Goal: Ask a question: Seek information or help from site administrators or community

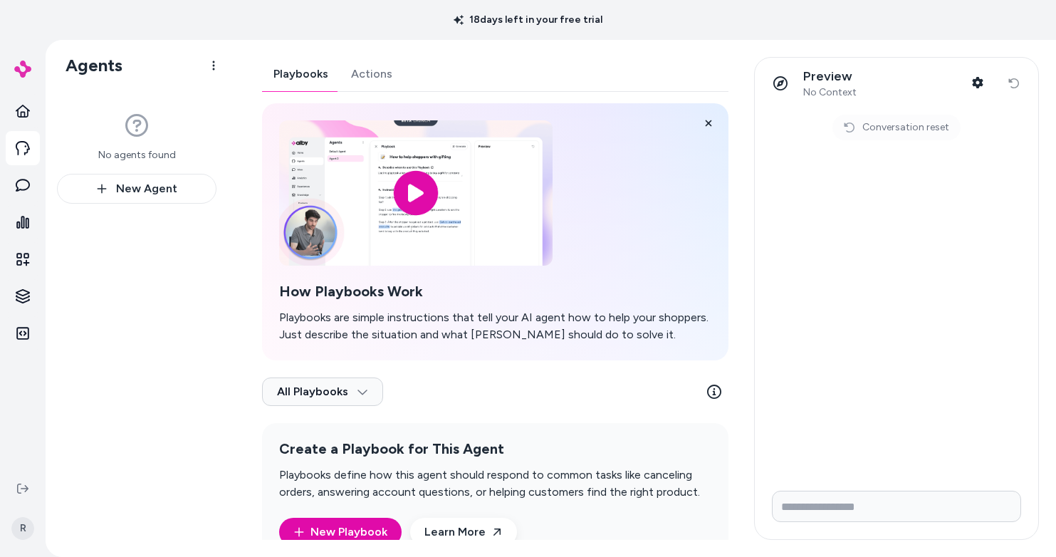
click at [890, 488] on form at bounding box center [895, 509] width 283 height 60
click at [849, 508] on input "Write your prompt here" at bounding box center [896, 505] width 249 height 31
click at [1019, 86] on div "Preview No Context Shopper Context Reset conversation" at bounding box center [895, 83] width 283 height 51
click at [1017, 85] on div "Preview No Context Shopper Context Reset conversation" at bounding box center [895, 83] width 283 height 51
click at [1014, 85] on div "Preview No Context Shopper Context Reset conversation" at bounding box center [895, 83] width 283 height 51
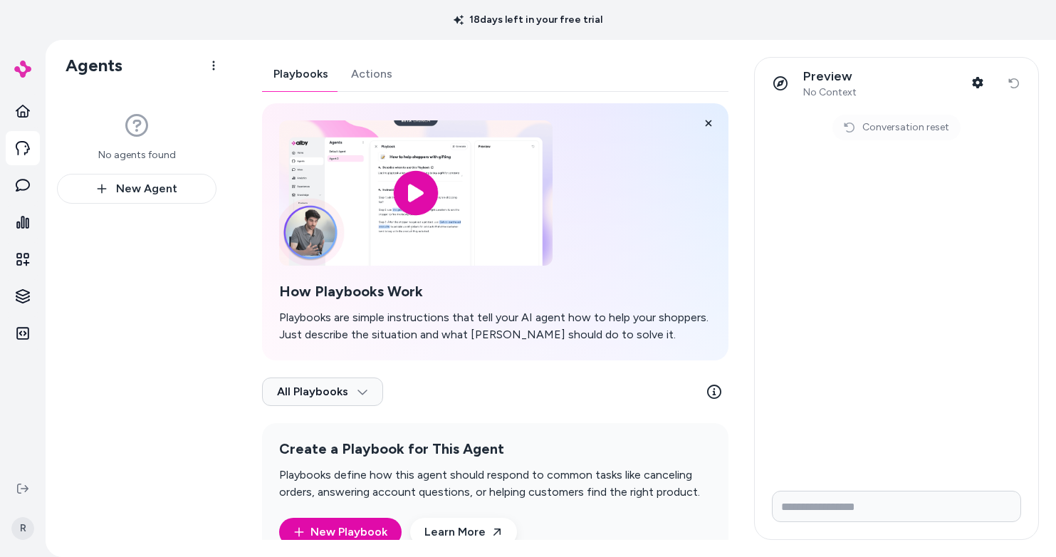
click at [12, 71] on div at bounding box center [23, 68] width 34 height 51
click at [18, 67] on img at bounding box center [22, 69] width 17 height 17
click at [23, 65] on img at bounding box center [22, 69] width 17 height 17
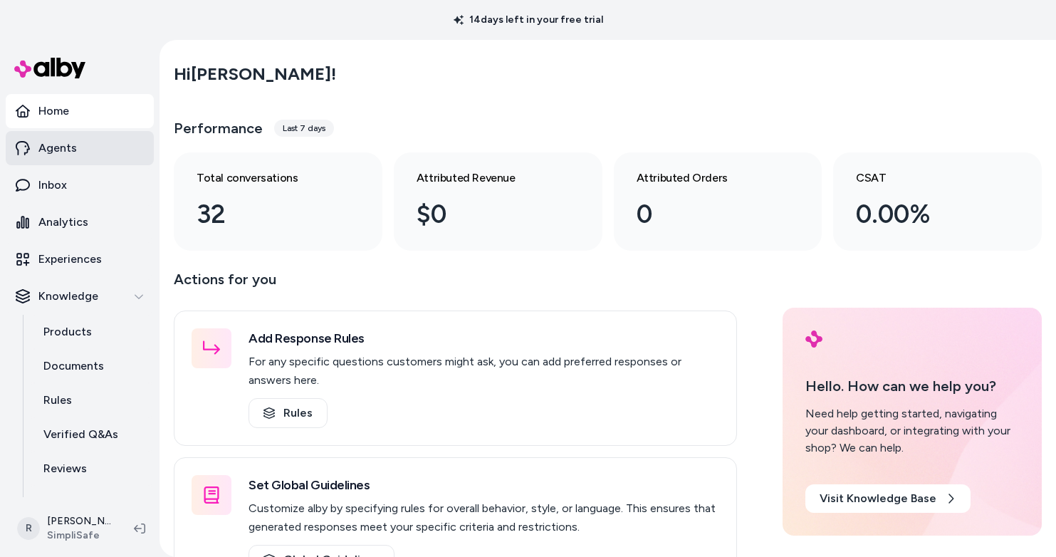
click at [78, 150] on link "Agents" at bounding box center [80, 148] width 148 height 34
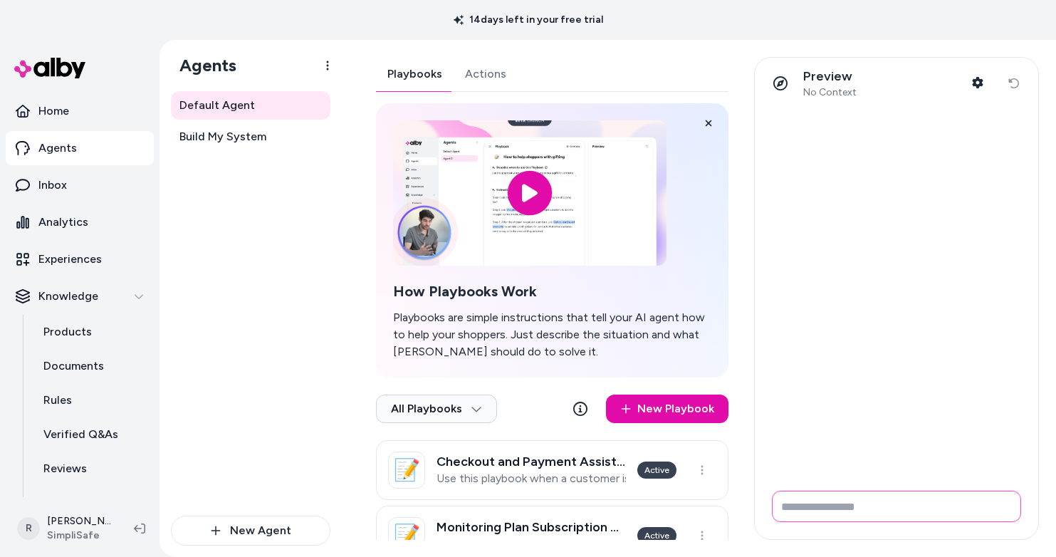
click at [814, 504] on input "Write your prompt here" at bounding box center [896, 505] width 249 height 31
type input "**********"
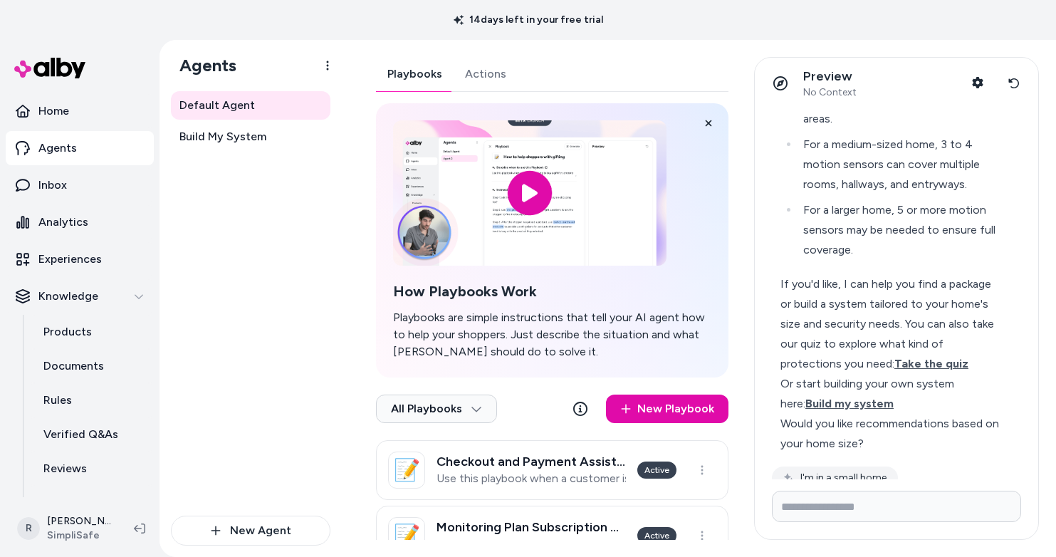
scroll to position [245, 0]
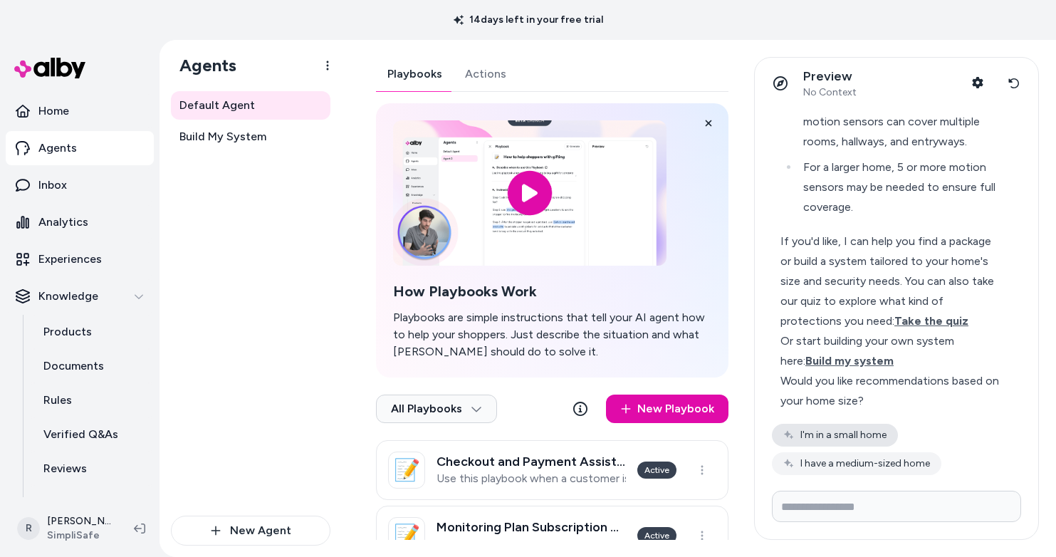
click at [860, 438] on button "I'm in a small home" at bounding box center [835, 435] width 126 height 23
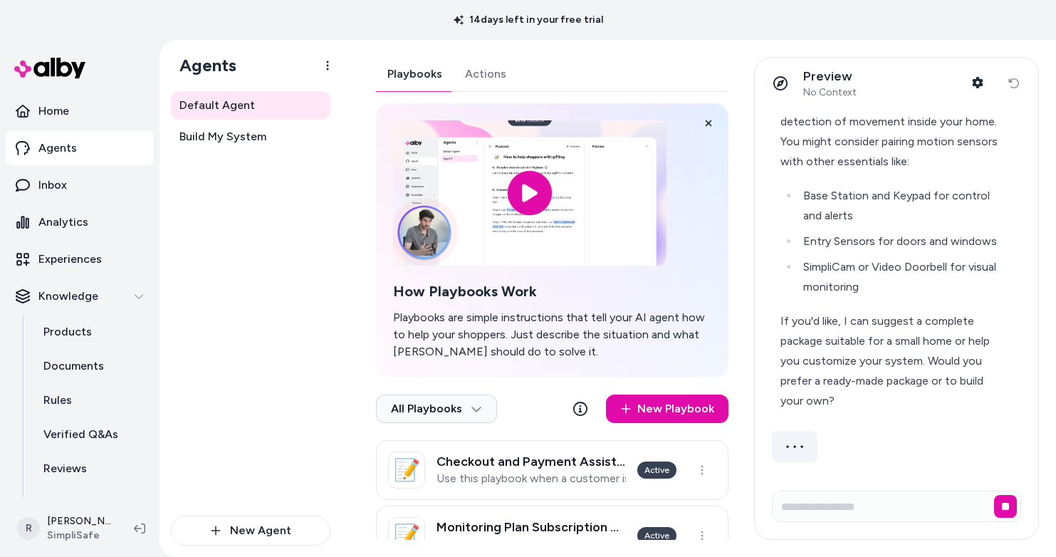
scroll to position [689, 0]
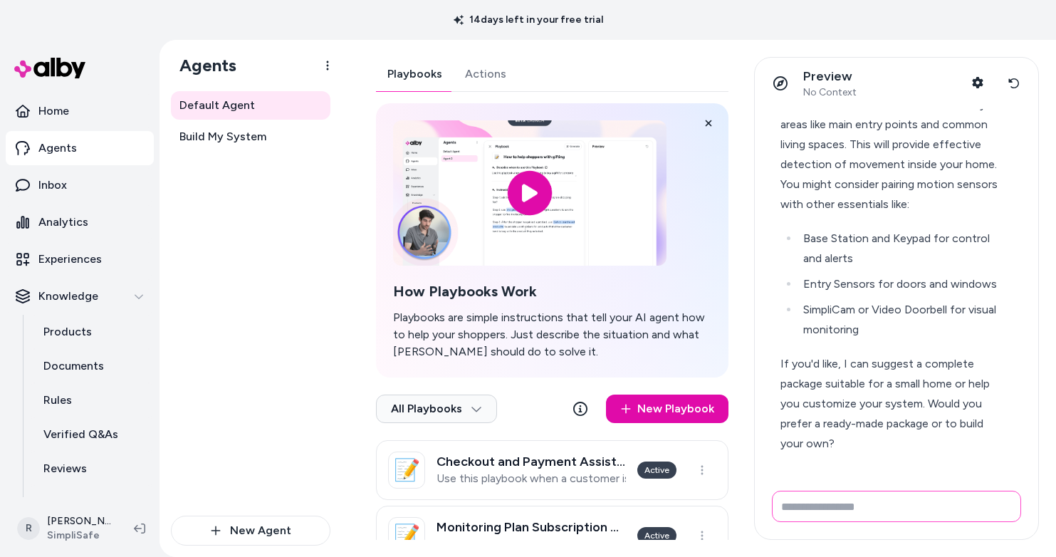
click at [903, 517] on input "Write your prompt here" at bounding box center [896, 505] width 249 height 31
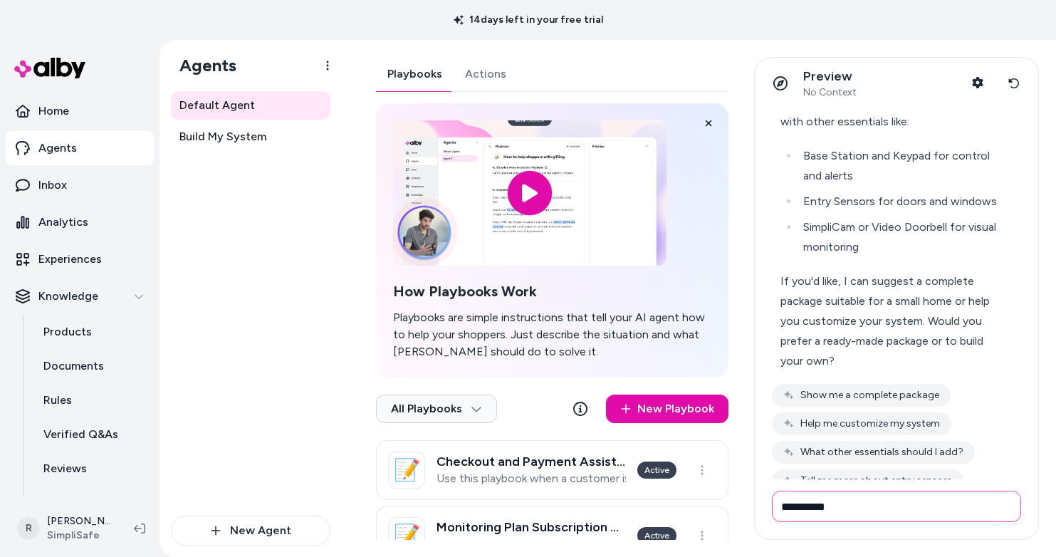
type input "**********"
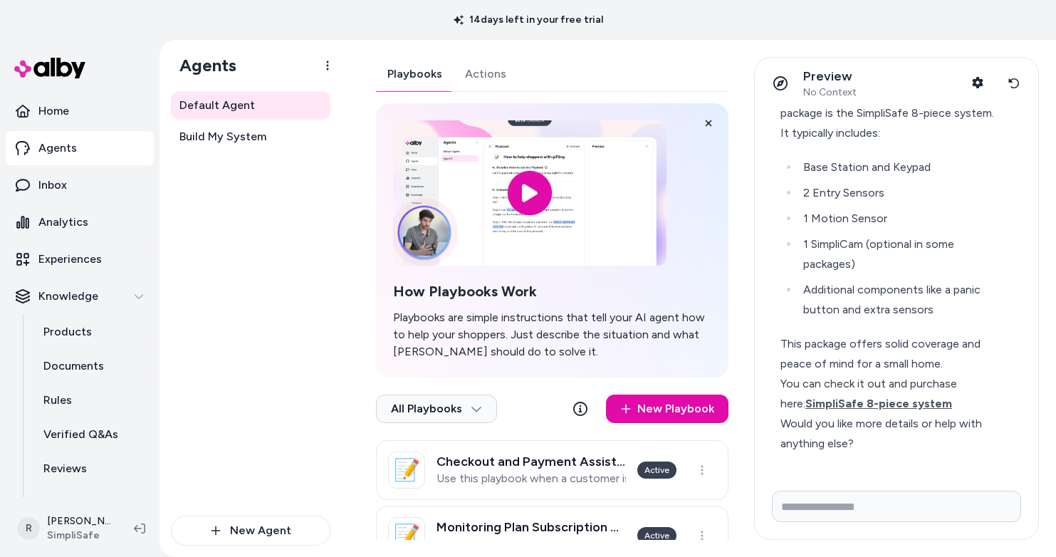
scroll to position [1169, 0]
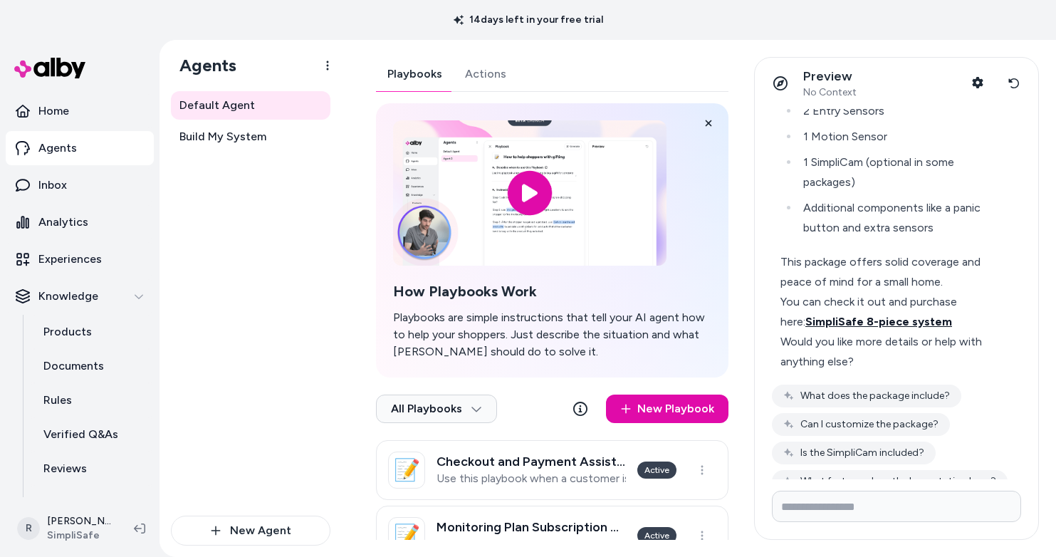
click at [912, 328] on span "SimpliSafe 8-piece system" at bounding box center [878, 322] width 147 height 14
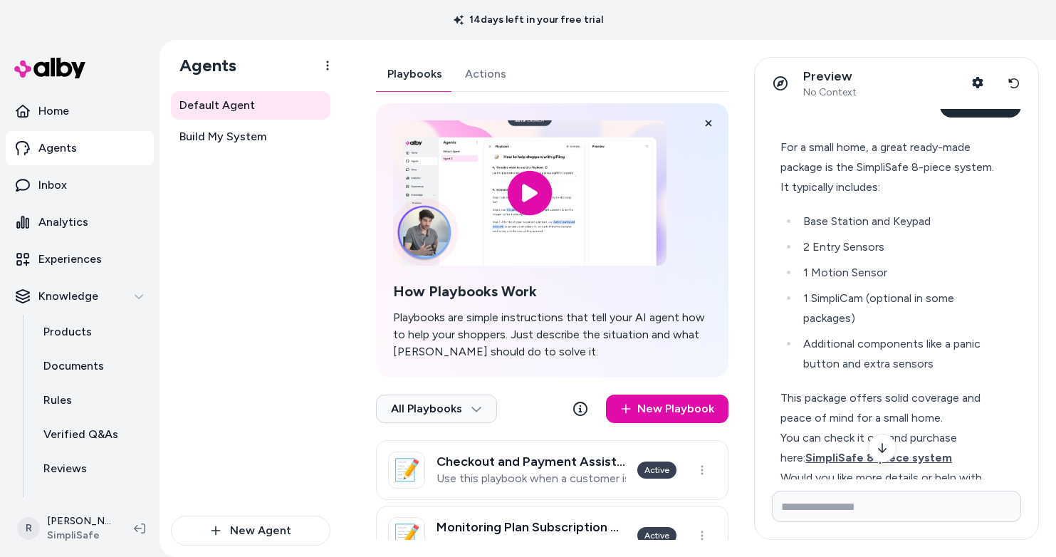
scroll to position [1071, 0]
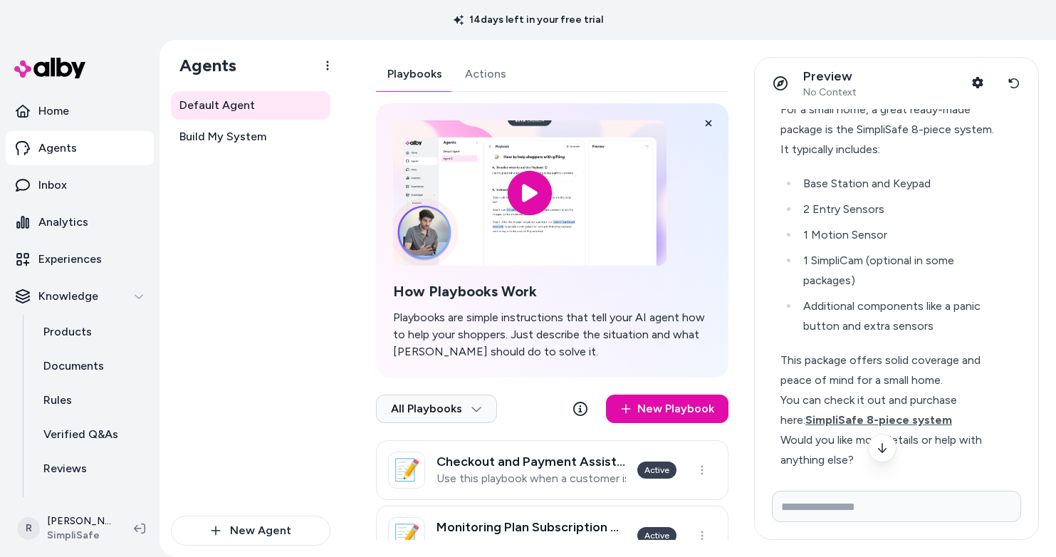
click at [829, 290] on li "1 SimpliCam (optional in some packages)" at bounding box center [899, 271] width 201 height 40
click at [861, 194] on li "Base Station and Keypad" at bounding box center [899, 184] width 201 height 20
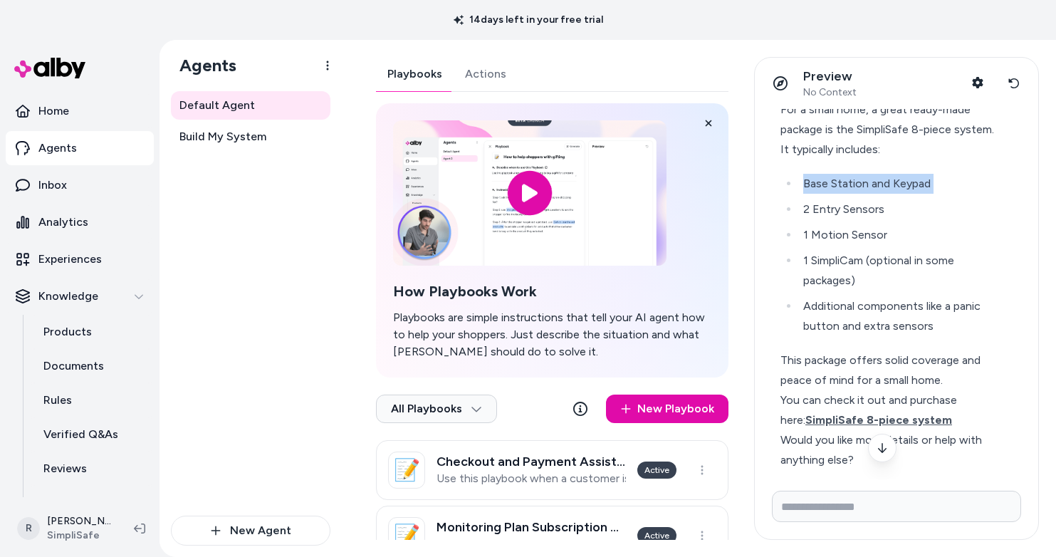
click at [861, 194] on li "Base Station and Keypad" at bounding box center [899, 184] width 201 height 20
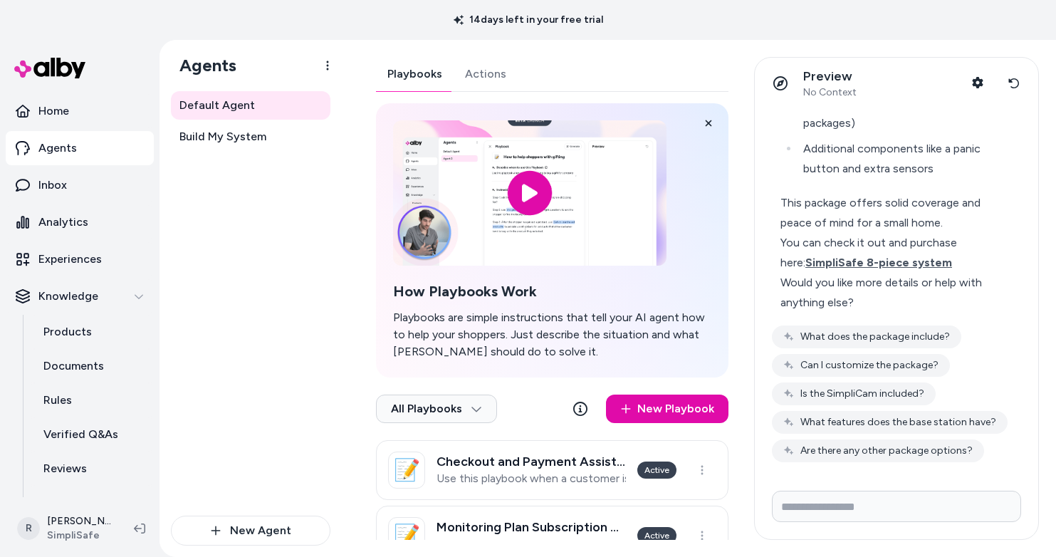
scroll to position [1268, 0]
click at [906, 368] on button "Can I customize the package?" at bounding box center [861, 365] width 178 height 23
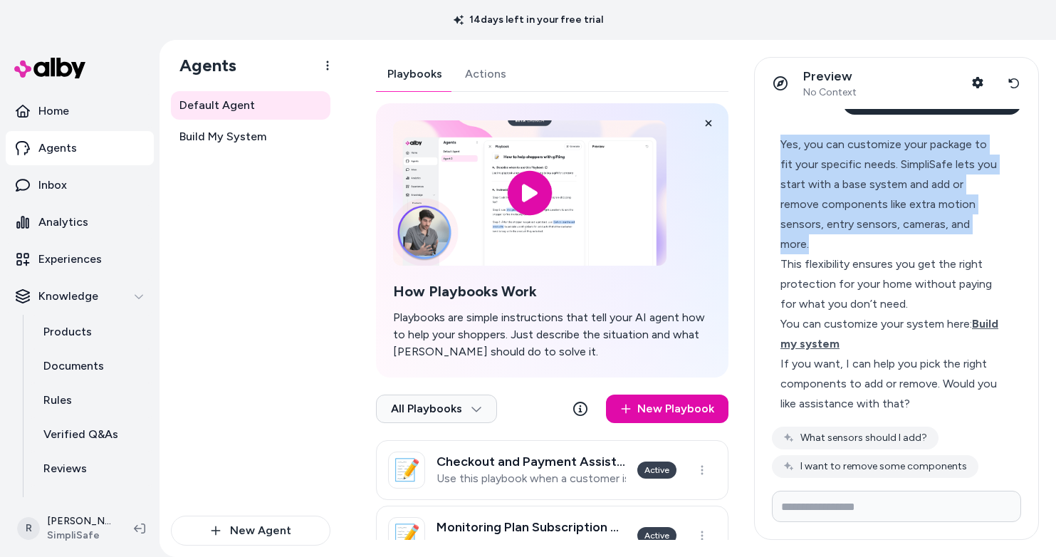
scroll to position [1518, 0]
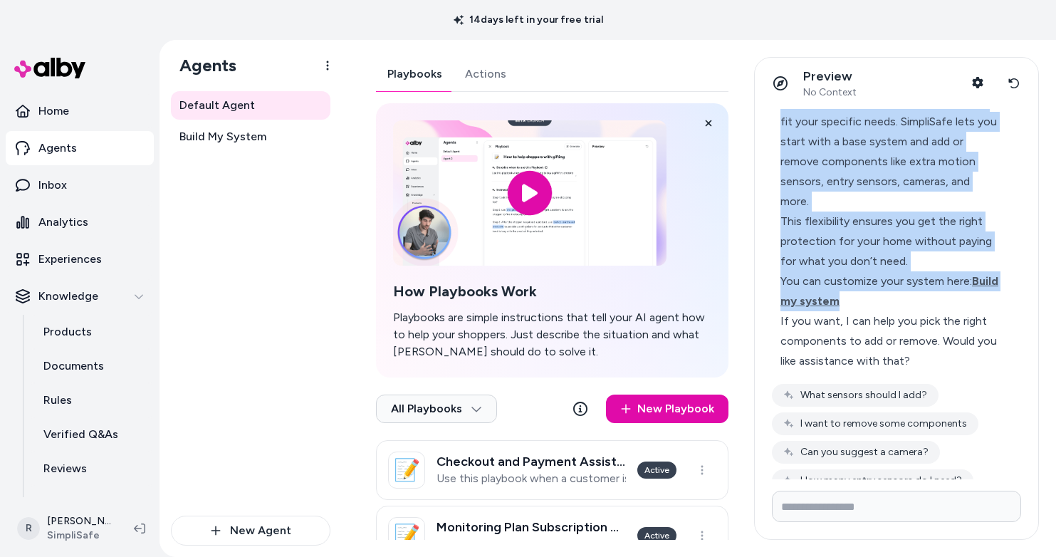
drag, startPoint x: 855, startPoint y: 202, endPoint x: 947, endPoint y: 349, distance: 173.6
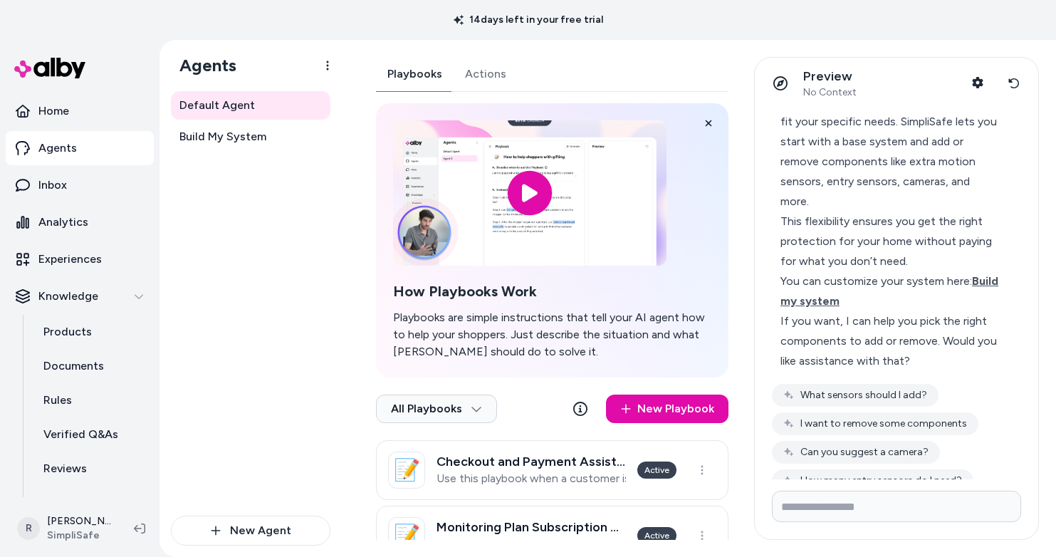
click at [919, 371] on div "If you want, I can help you pick the right components to add or remove. Would y…" at bounding box center [890, 341] width 220 height 60
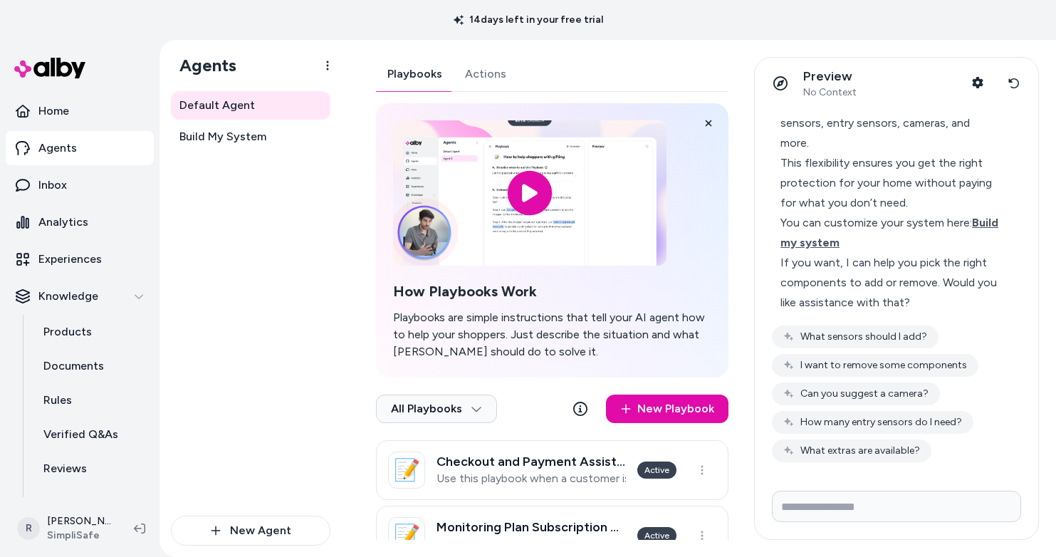
scroll to position [1616, 0]
click at [1019, 82] on icon at bounding box center [1013, 83] width 11 height 11
click at [1019, 82] on div "Preview No Context Shopper Context Reset conversation" at bounding box center [895, 83] width 283 height 51
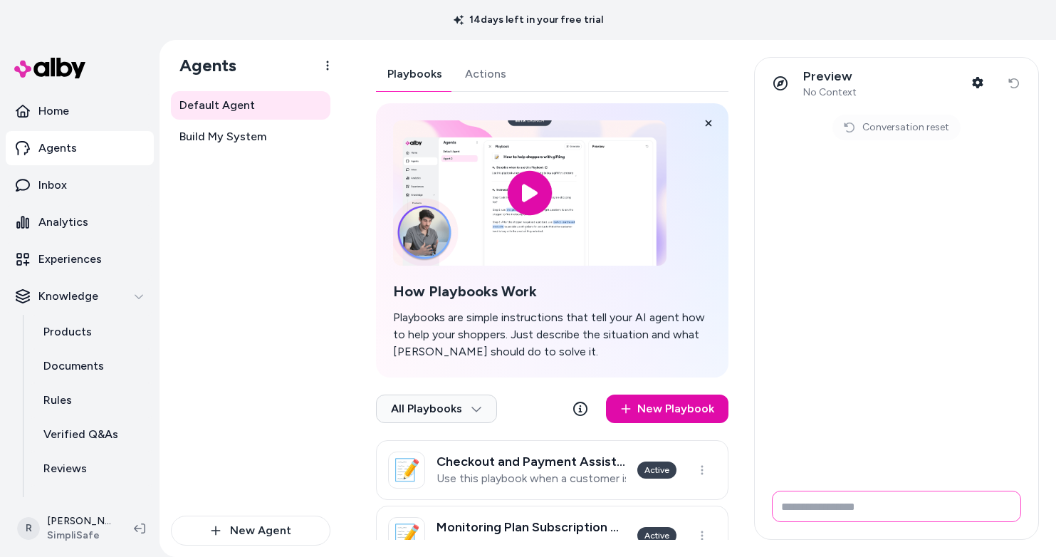
click at [831, 505] on input "Write your prompt here" at bounding box center [896, 505] width 249 height 31
type input "**********"
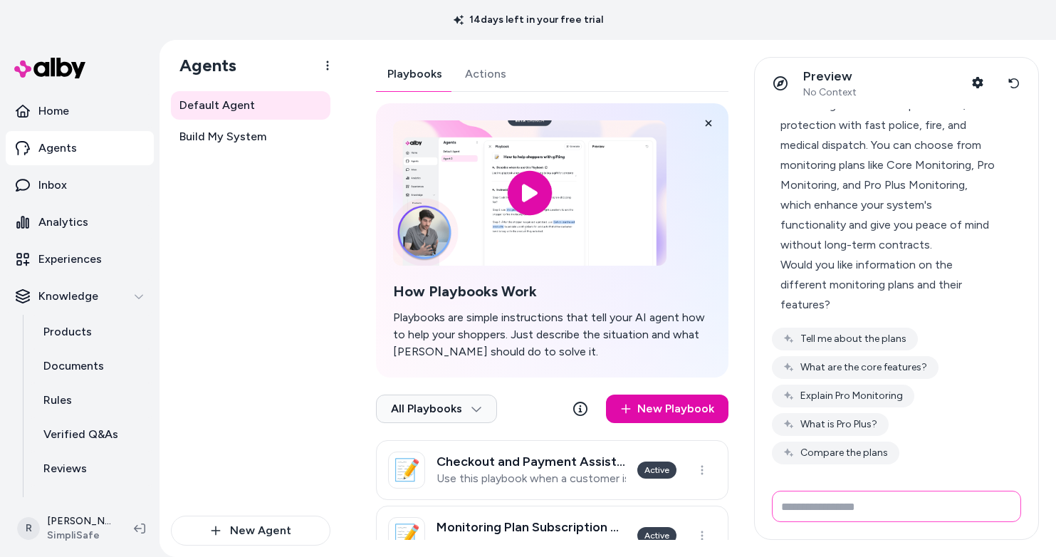
scroll to position [84, 0]
click at [880, 261] on div "Would you like information on the different monitoring plans and their features?" at bounding box center [890, 283] width 220 height 60
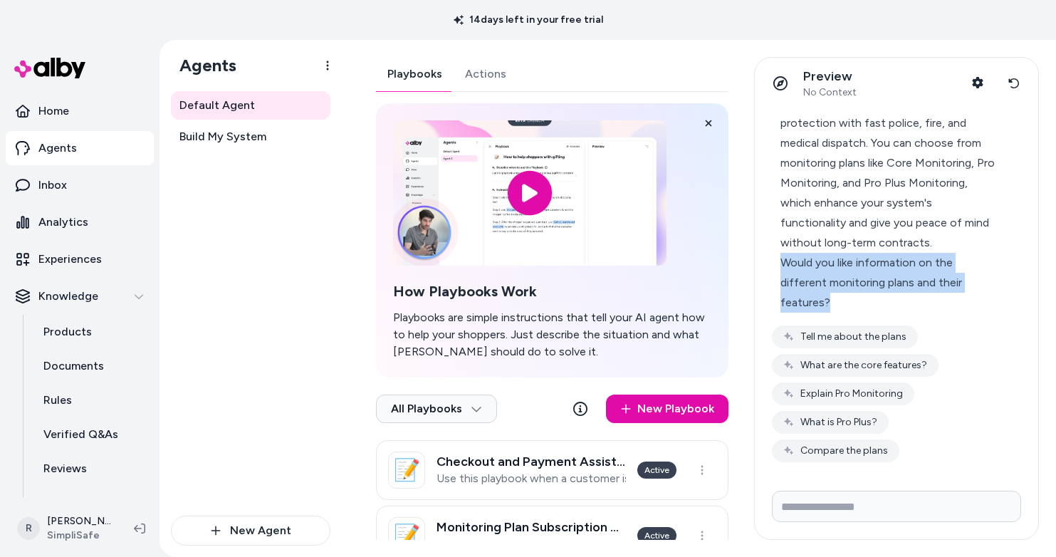
click at [880, 261] on div "Would you like information on the different monitoring plans and their features?" at bounding box center [890, 283] width 220 height 60
click at [872, 331] on button "Tell me about the plans" at bounding box center [845, 336] width 146 height 23
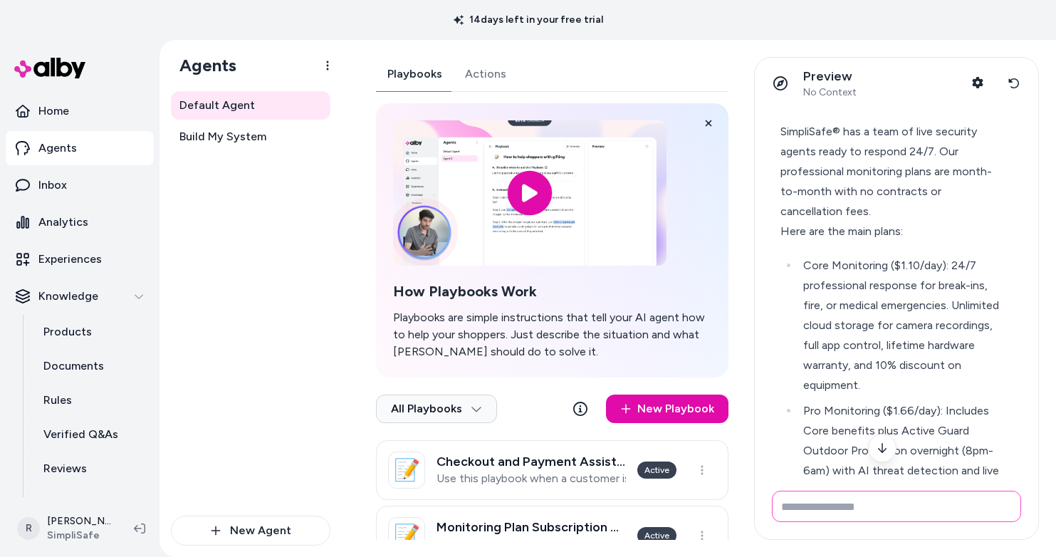
scroll to position [333, 0]
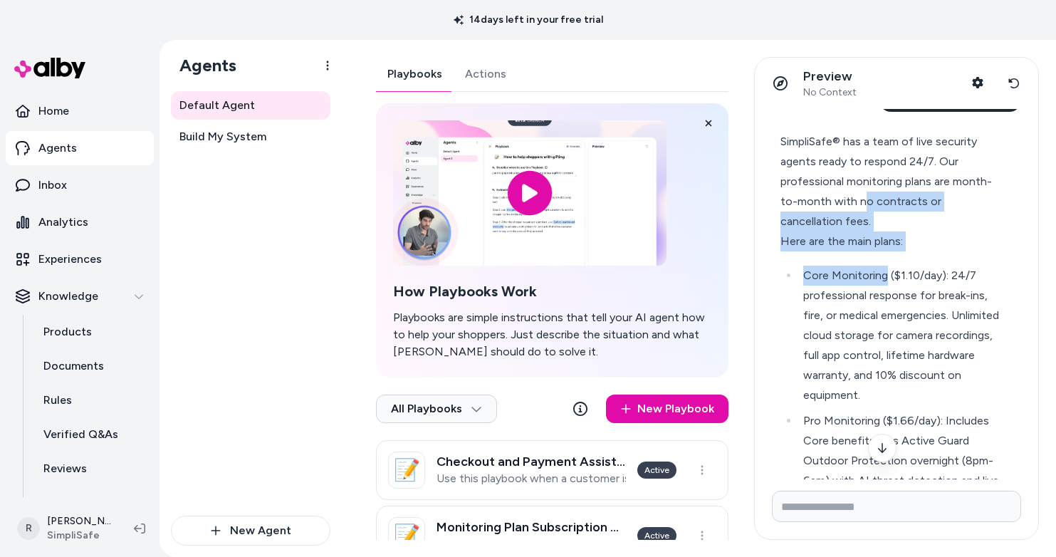
drag, startPoint x: 867, startPoint y: 198, endPoint x: 886, endPoint y: 283, distance: 86.9
click at [886, 283] on div "SimpliSafe® has a team of live security agents ready to respond 24/7. Our profe…" at bounding box center [890, 411] width 220 height 558
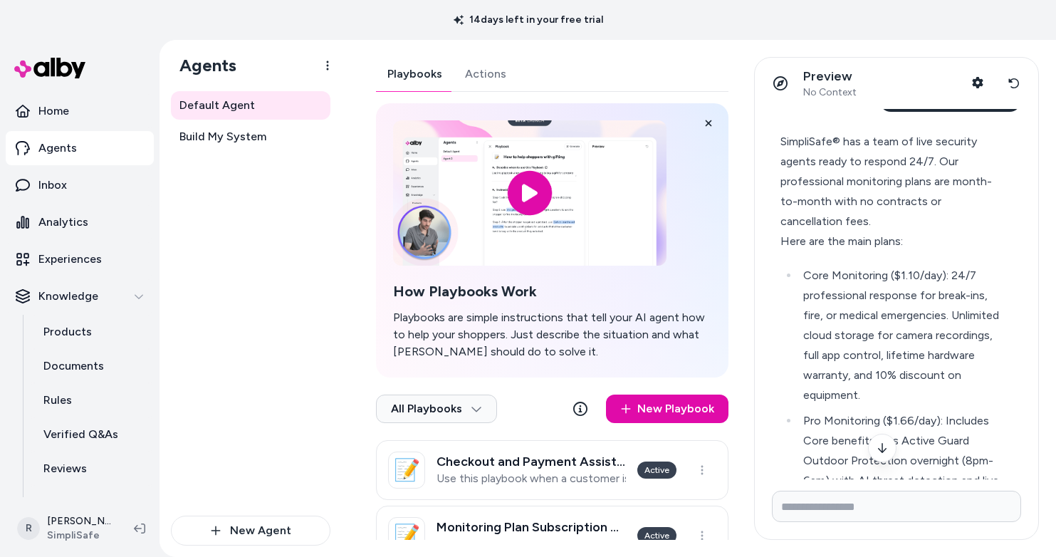
click at [944, 277] on div "Core Monitoring ($1.10/day): 24/7 professional response for break-ins, fire, or…" at bounding box center [901, 335] width 197 height 140
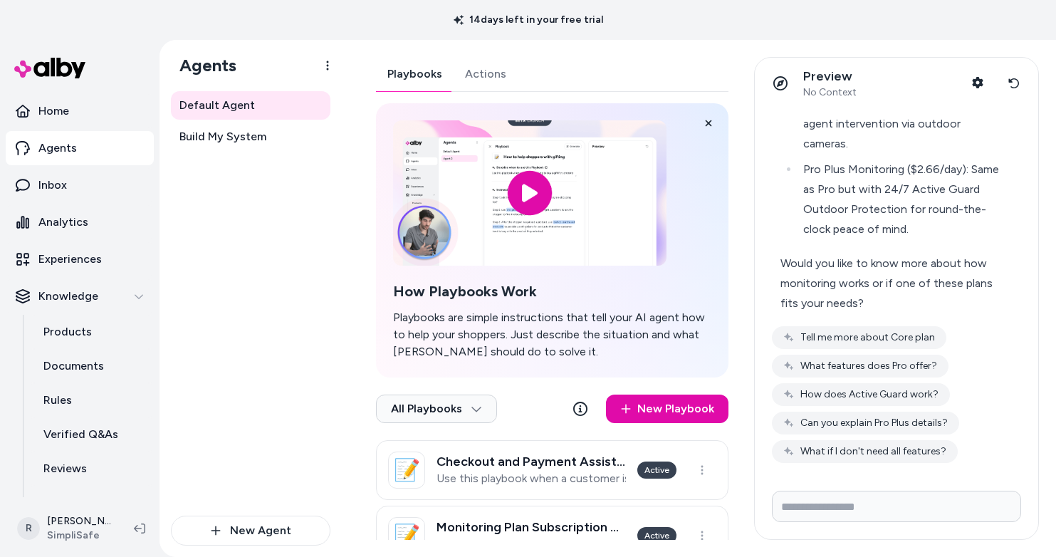
scroll to position [710, 0]
click at [923, 457] on button "What if I don't need all features?" at bounding box center [865, 450] width 186 height 23
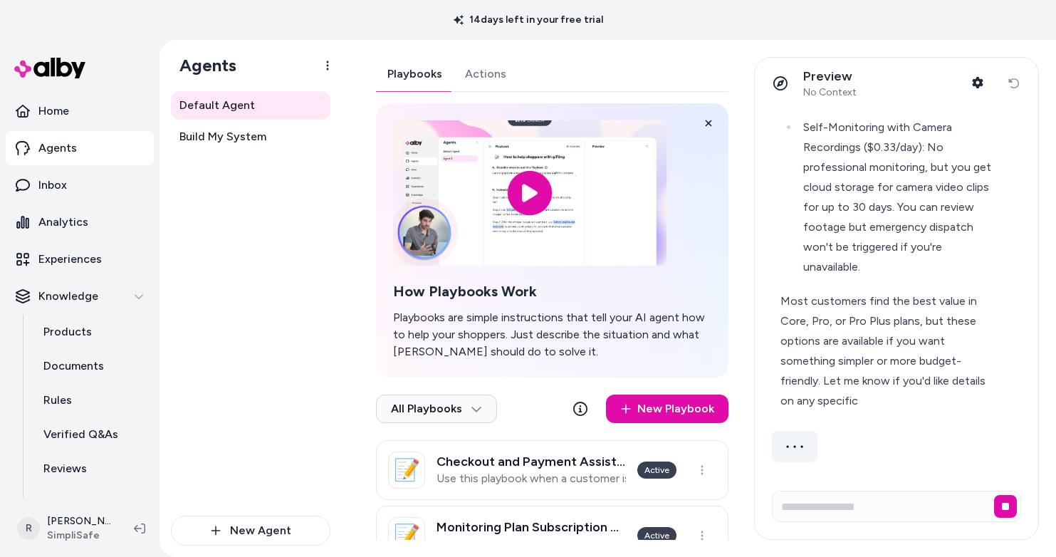
scroll to position [1090, 0]
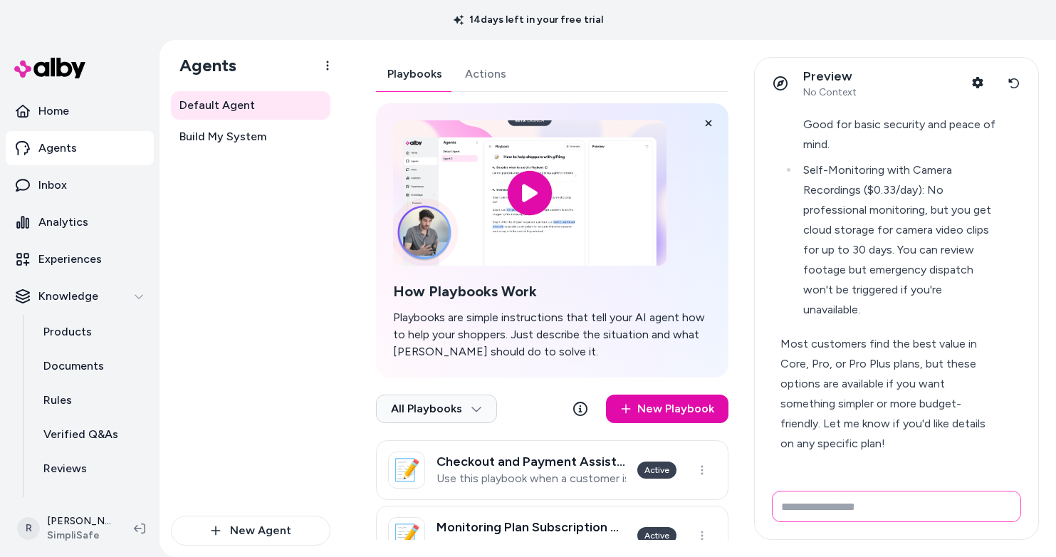
click at [831, 508] on input "Write your prompt here" at bounding box center [896, 505] width 249 height 31
type input "***"
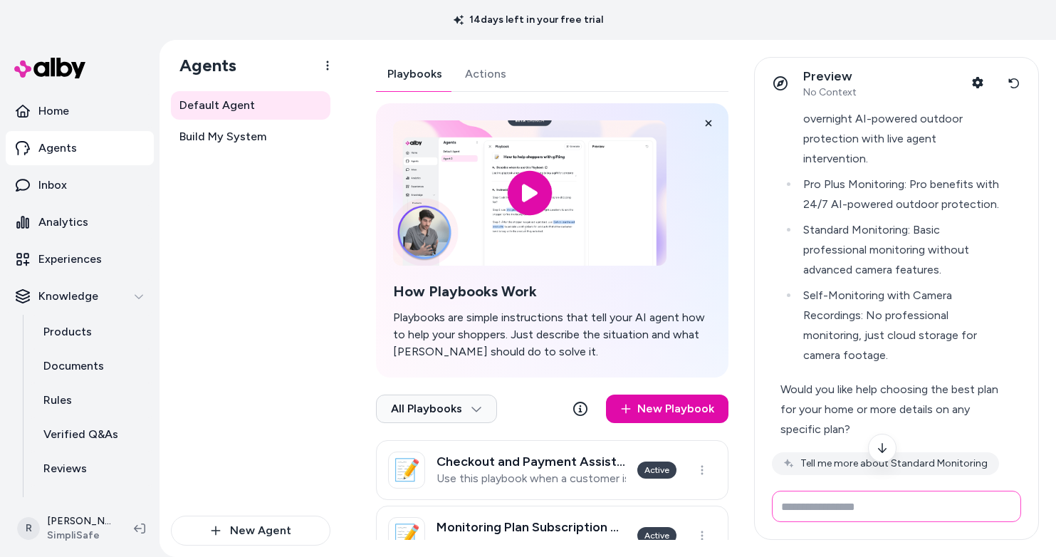
scroll to position [1686, 0]
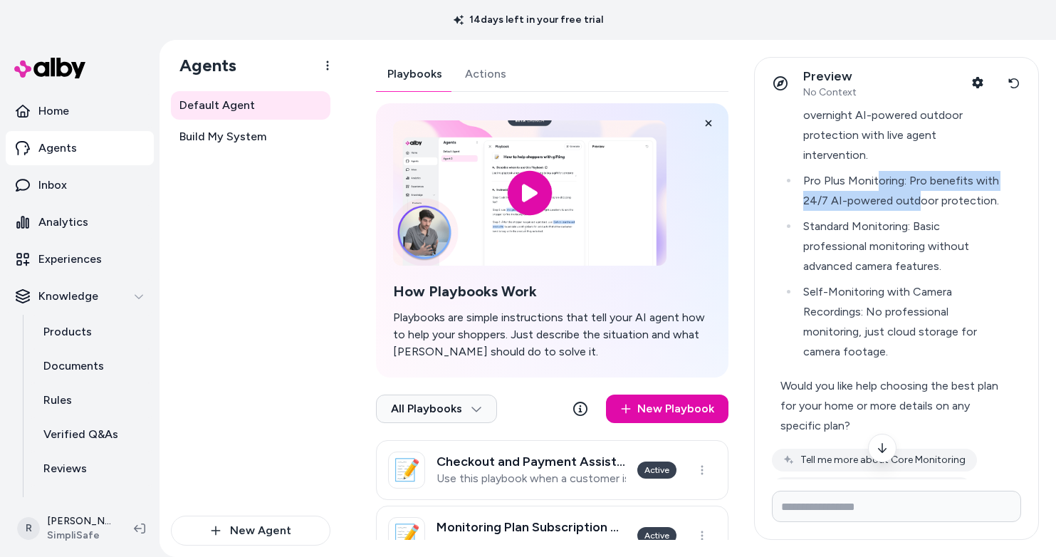
drag, startPoint x: 886, startPoint y: 181, endPoint x: 939, endPoint y: 204, distance: 57.4
click at [939, 204] on li "Pro Plus Monitoring: Pro benefits with 24/7 AI-powered outdoor protection." at bounding box center [899, 191] width 201 height 40
click at [927, 202] on li "Pro Plus Monitoring: Pro benefits with 24/7 AI-powered outdoor protection." at bounding box center [899, 191] width 201 height 40
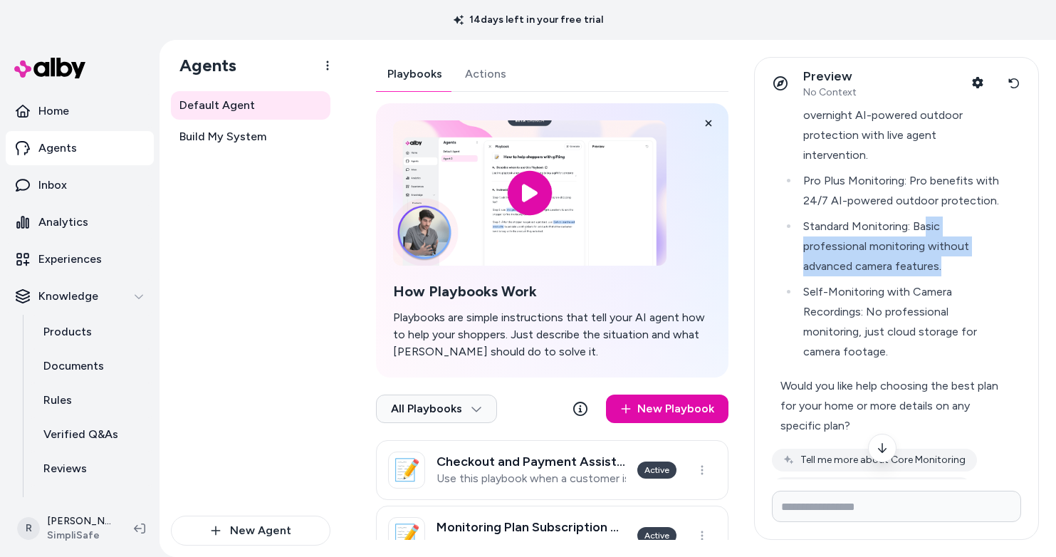
drag, startPoint x: 926, startPoint y: 246, endPoint x: 950, endPoint y: 285, distance: 46.6
click at [950, 276] on li "Standard Monitoring: Basic professional monitoring without advanced camera feat…" at bounding box center [899, 246] width 201 height 60
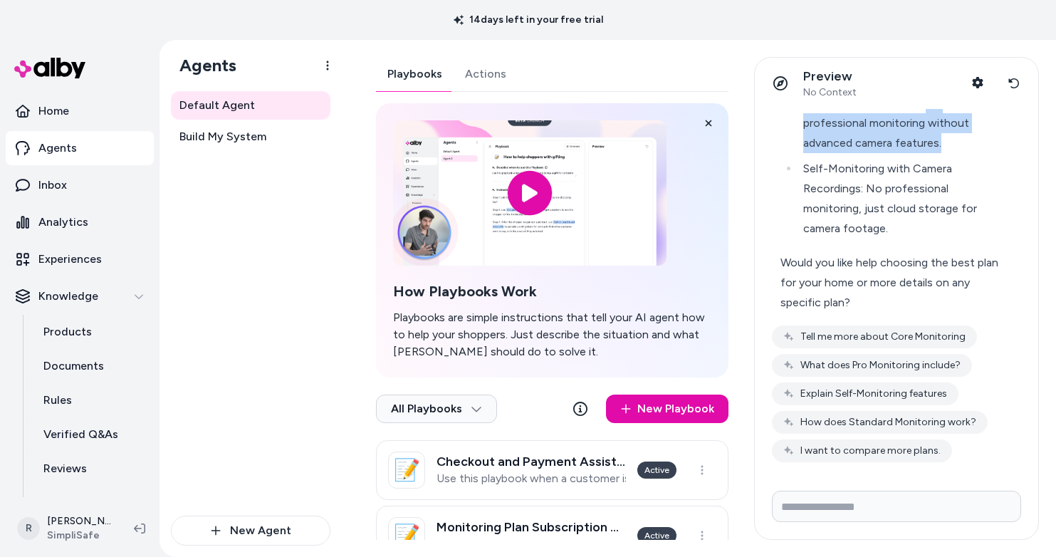
scroll to position [1829, 0]
click at [897, 391] on button "Explain Self-Monitoring features" at bounding box center [865, 393] width 186 height 23
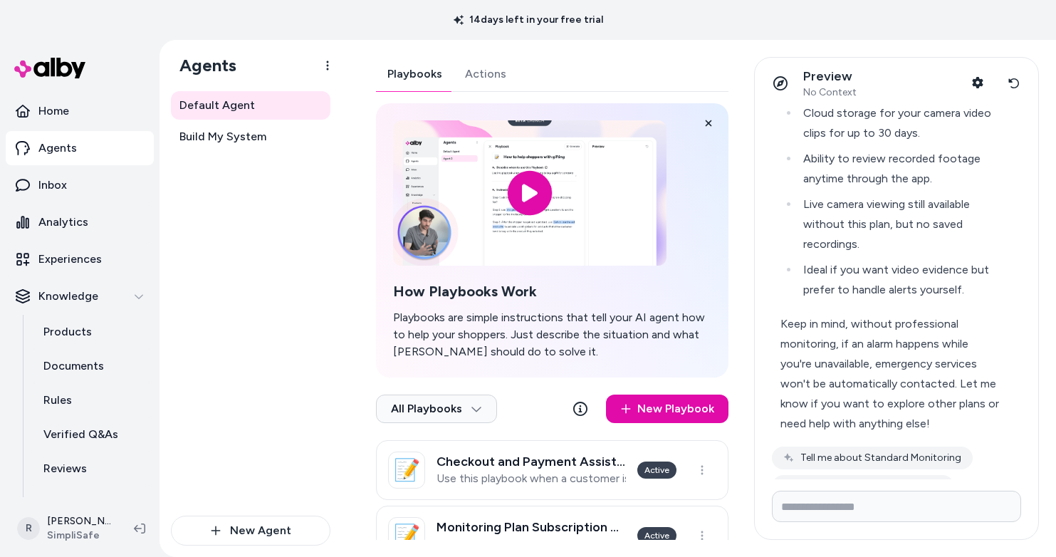
scroll to position [2229, 0]
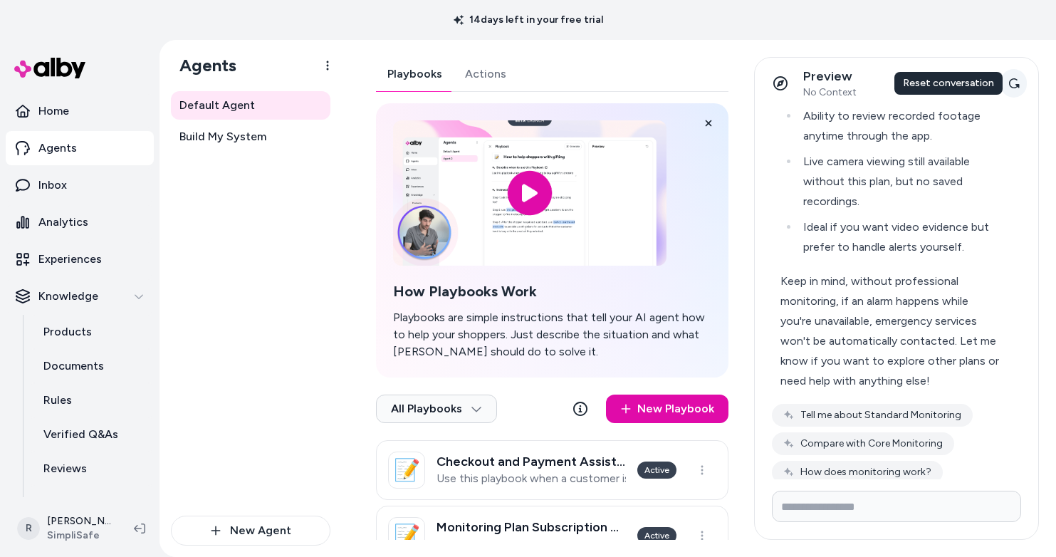
click at [1018, 85] on icon at bounding box center [1013, 83] width 11 height 11
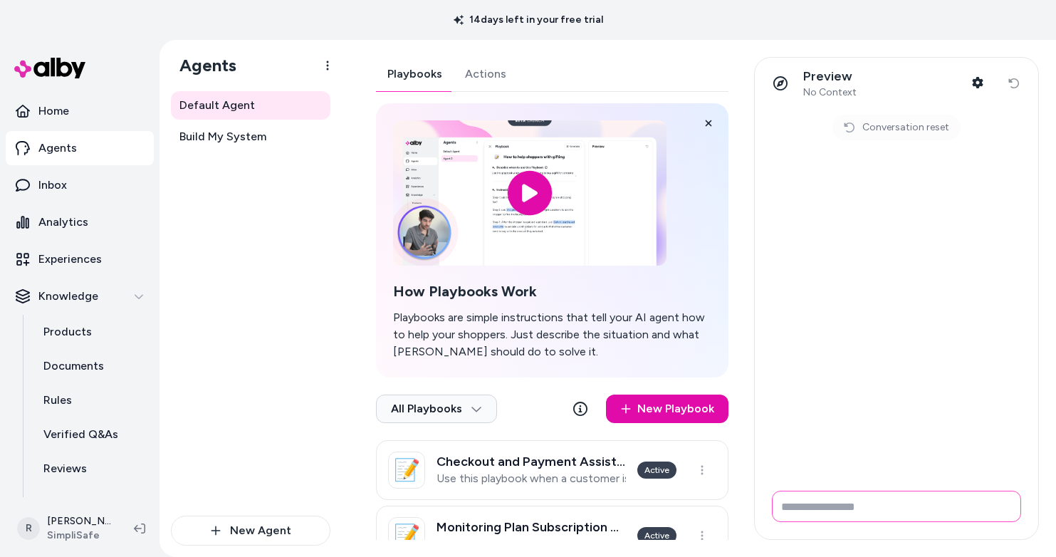
click at [821, 504] on input "Write your prompt here" at bounding box center [896, 505] width 249 height 31
type input "**********"
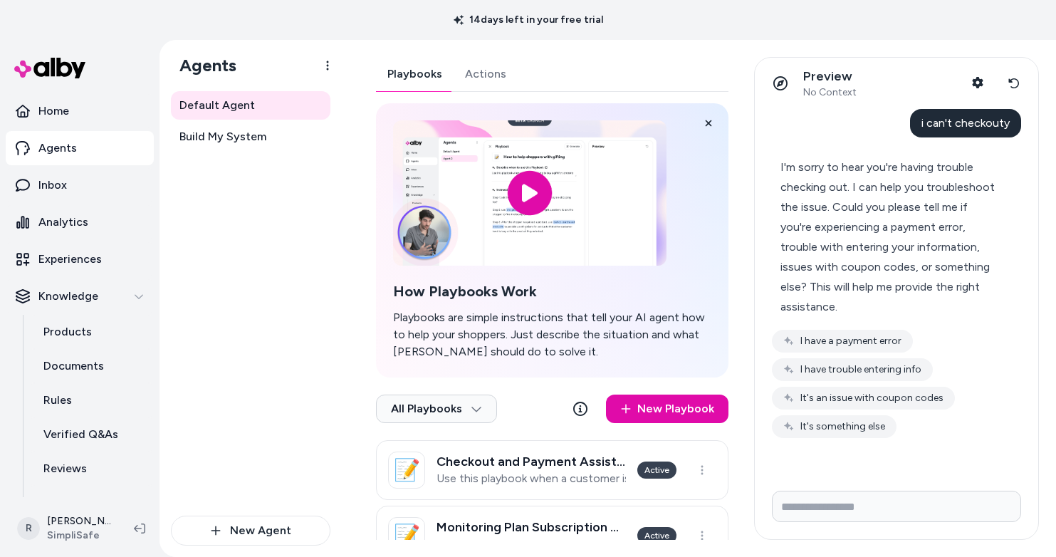
click at [926, 185] on span "I'm sorry to hear you're having trouble checking out. I can help you troublesho…" at bounding box center [887, 236] width 214 height 153
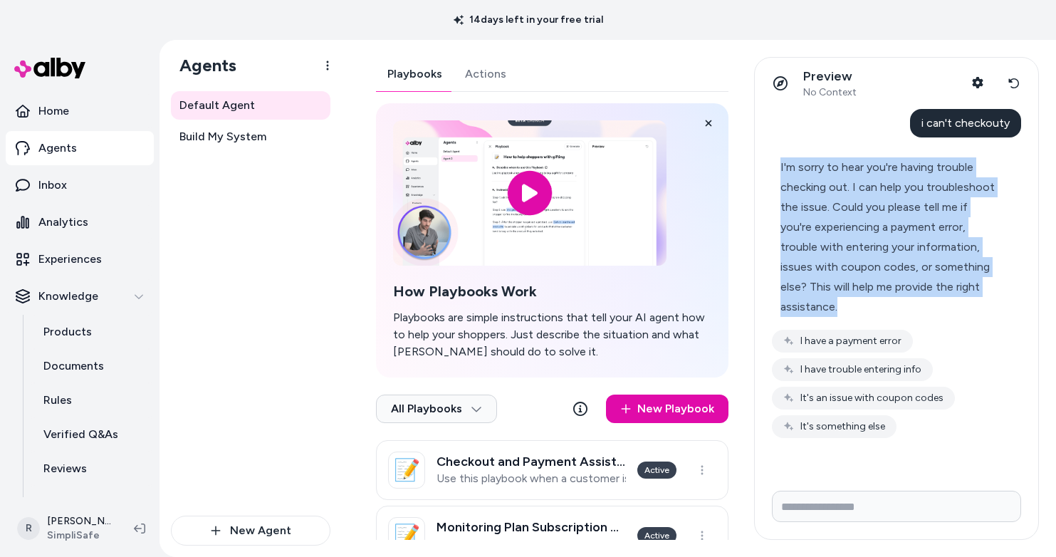
click at [926, 185] on span "I'm sorry to hear you're having trouble checking out. I can help you troublesho…" at bounding box center [887, 236] width 214 height 153
click at [849, 330] on button "I have a payment error" at bounding box center [842, 341] width 141 height 23
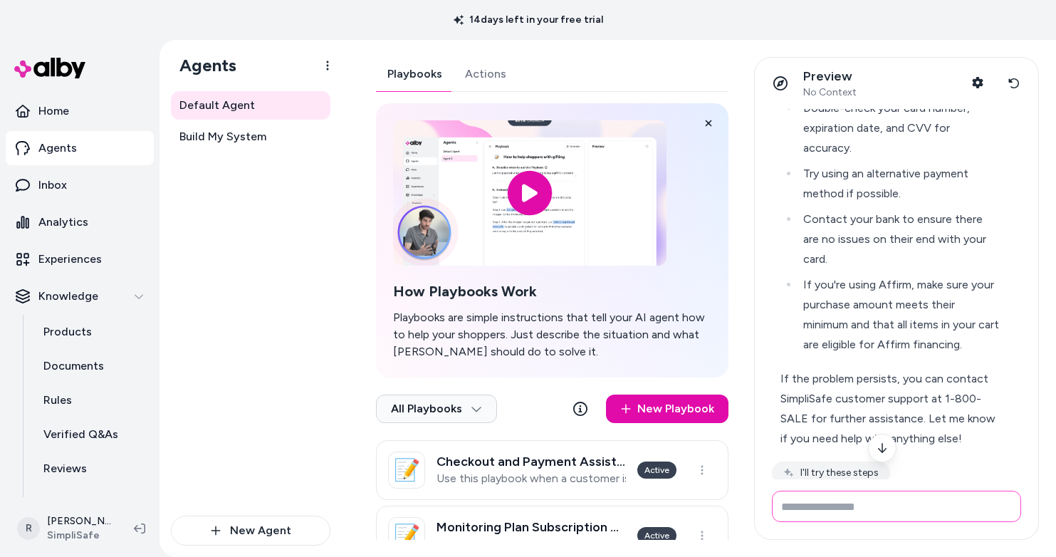
scroll to position [345, 0]
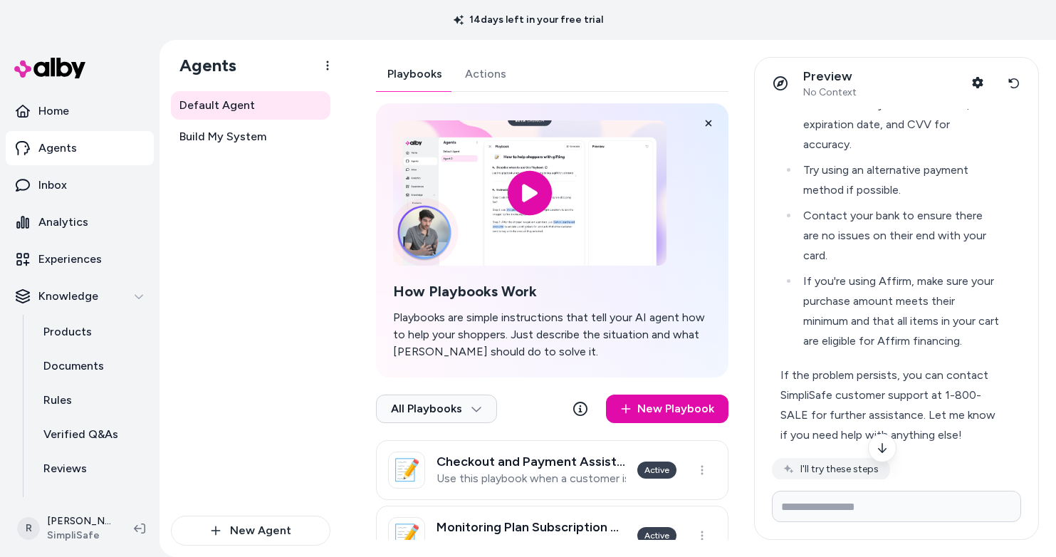
click at [945, 320] on li "If you're using Affirm, make sure your purchase amount meets their minimum and …" at bounding box center [899, 311] width 201 height 80
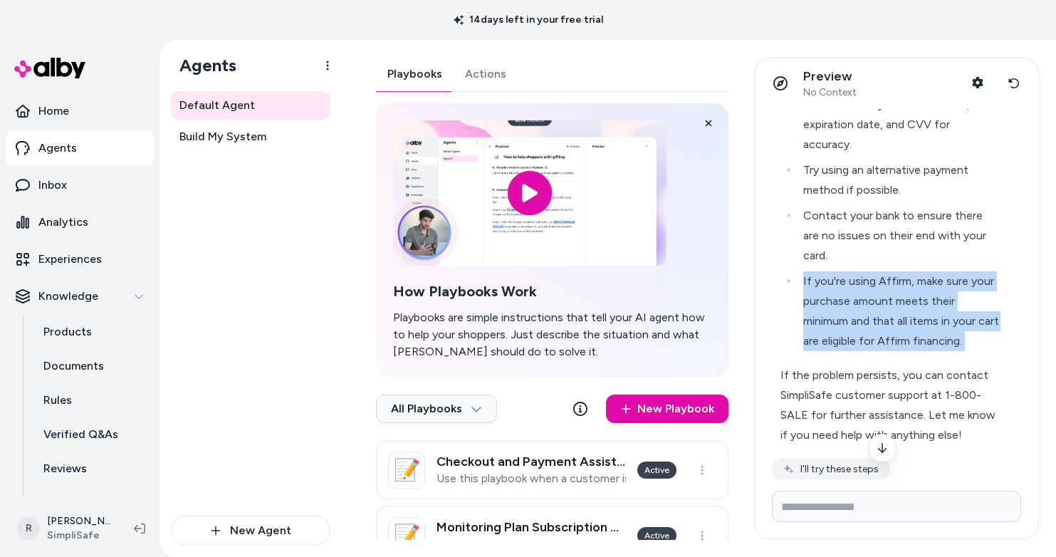
click at [945, 320] on li "If you're using Affirm, make sure your purchase amount meets their minimum and …" at bounding box center [899, 311] width 201 height 80
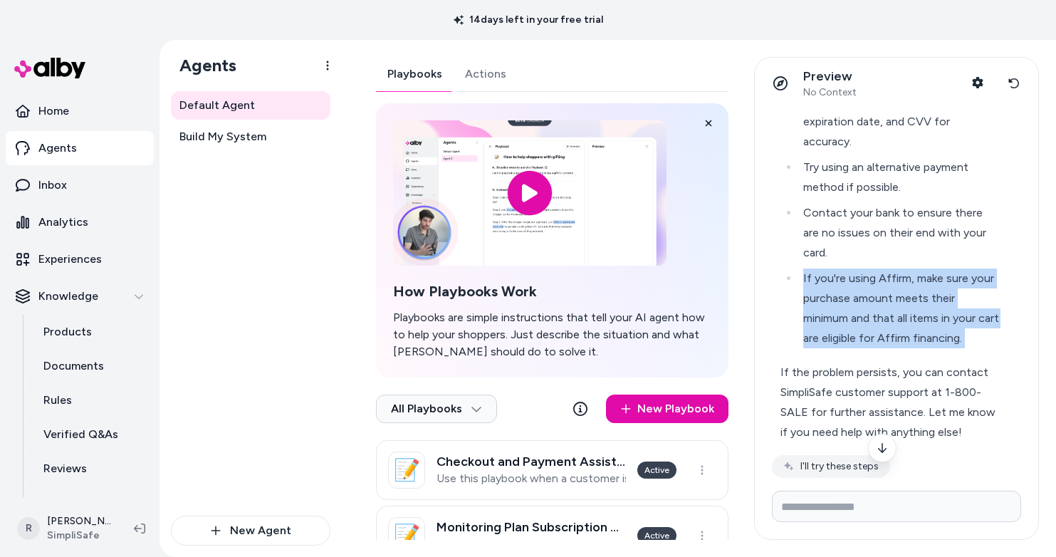
scroll to position [350, 0]
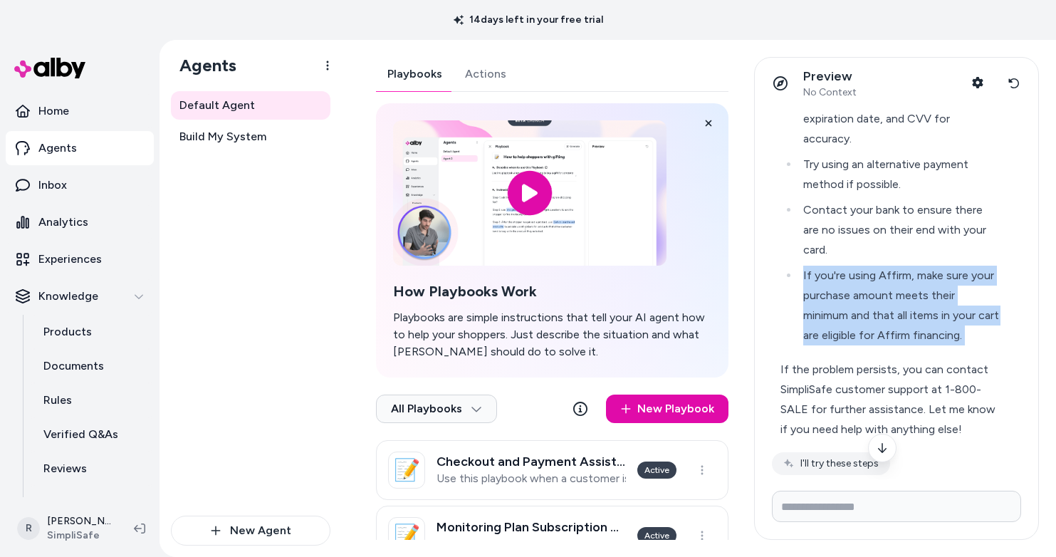
copy li "If you're using Affirm, make sure your purchase amount meets their minimum and …"
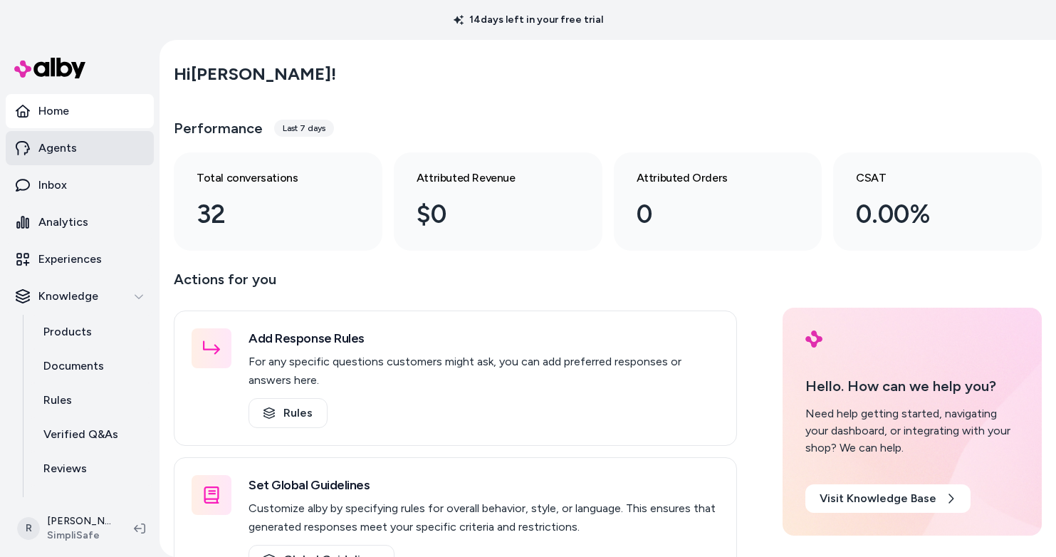
click at [70, 148] on p "Agents" at bounding box center [57, 148] width 38 height 17
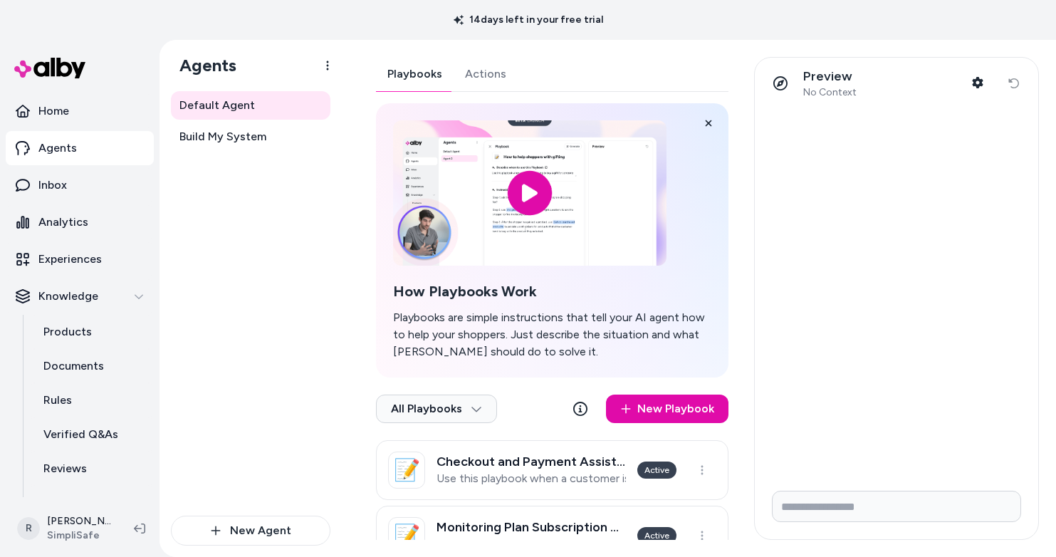
click at [1012, 84] on div "Preview No Context Shopper Context Reset conversation" at bounding box center [895, 83] width 283 height 51
click at [496, 458] on h3 "Checkout and Payment Assistance" at bounding box center [530, 461] width 189 height 14
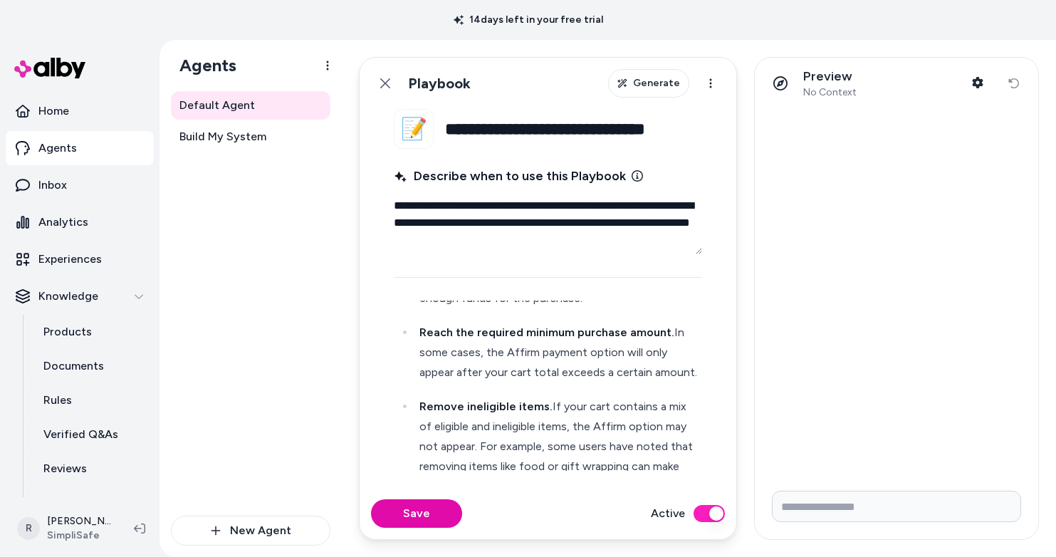
scroll to position [1348, 0]
click at [602, 382] on p "Reach the required minimum purchase amount. In some cases, the Affirm payment o…" at bounding box center [559, 352] width 280 height 60
type textarea "*"
click at [608, 391] on p "Reach the required minimum purchase amount. In some cases, the Affirm payment o…" at bounding box center [559, 362] width 280 height 80
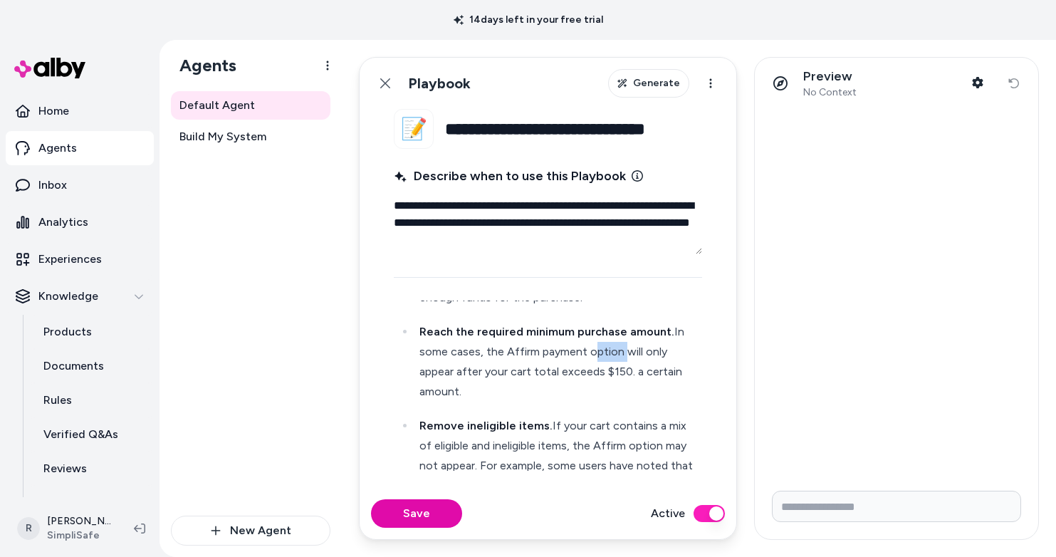
click at [608, 391] on p "Reach the required minimum purchase amount. In some cases, the Affirm payment o…" at bounding box center [559, 362] width 280 height 80
click at [549, 401] on p "Reach the required minimum purchase amount. In some cases, the Affirm payment o…" at bounding box center [559, 362] width 280 height 80
click at [542, 401] on p "Reach the required minimum purchase amount. In some cases, the Affirm payment o…" at bounding box center [559, 362] width 280 height 80
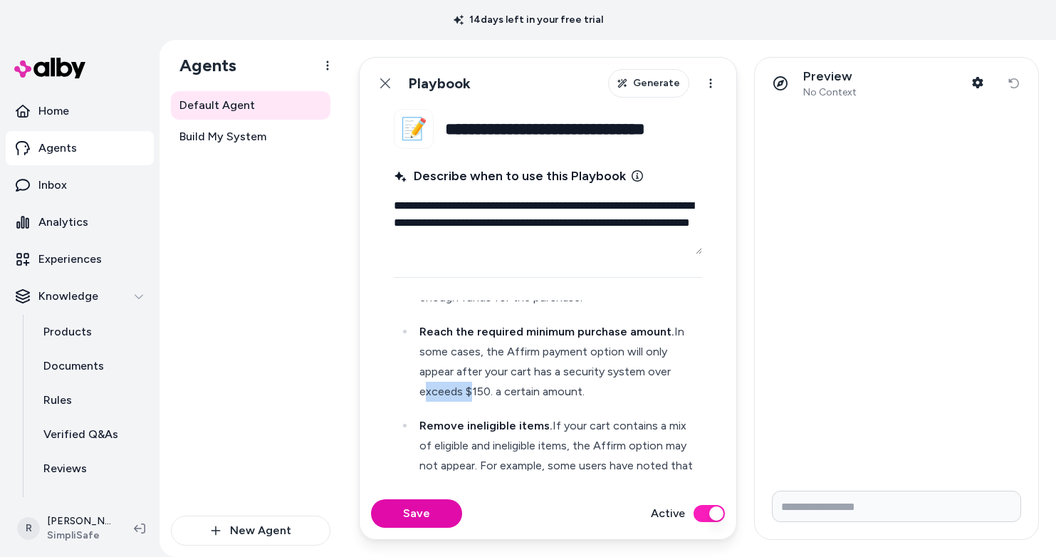
drag, startPoint x: 464, startPoint y: 430, endPoint x: 370, endPoint y: 428, distance: 94.0
click at [370, 428] on fieldset "**********" at bounding box center [547, 298] width 377 height 379
click at [556, 401] on p "Reach the required minimum purchase amount. In some cases, the Affirm payment o…" at bounding box center [559, 362] width 280 height 80
click at [601, 401] on p "Reach the required minimum purchase amount. In some cases, the Affirm payment o…" at bounding box center [559, 362] width 280 height 80
drag, startPoint x: 641, startPoint y: 409, endPoint x: 626, endPoint y: 409, distance: 14.9
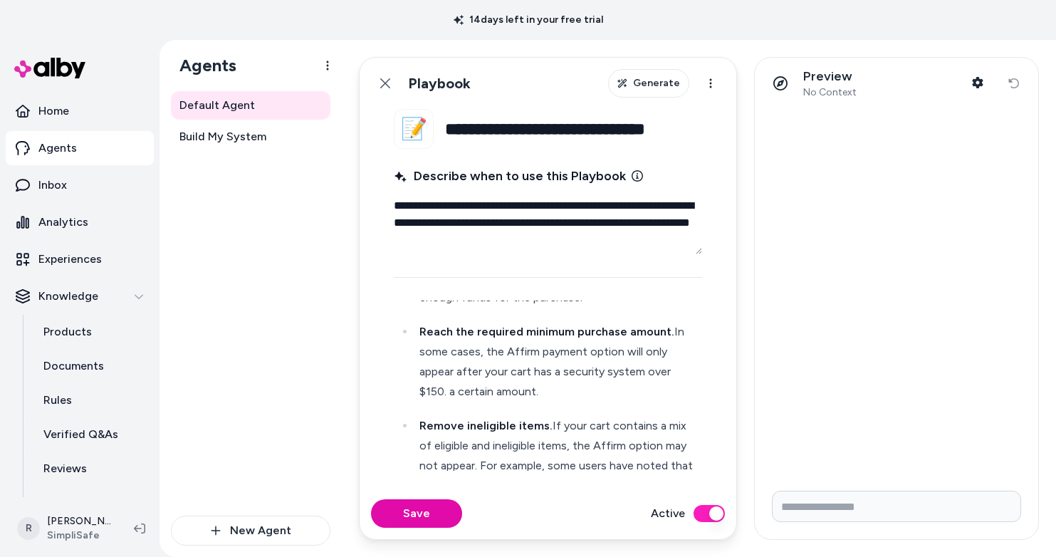
click at [641, 401] on p "Reach the required minimum purchase amount. In some cases, the Affirm payment o…" at bounding box center [559, 362] width 280 height 80
drag, startPoint x: 450, startPoint y: 432, endPoint x: 614, endPoint y: 441, distance: 164.0
click at [614, 441] on ul "Let the customer know not all items or purchase amounts are eligible for Affirm…" at bounding box center [547, 277] width 303 height 475
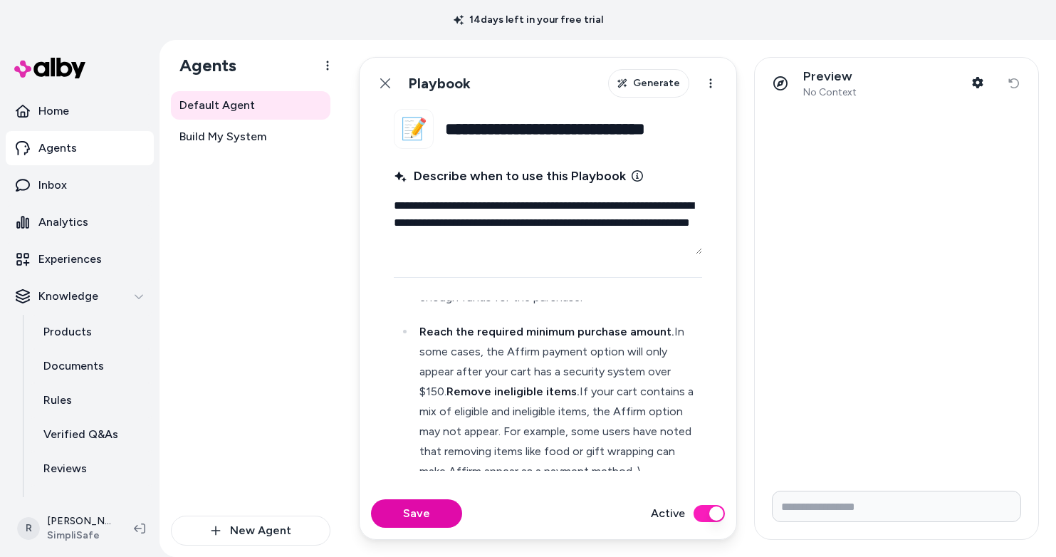
scroll to position [1353, 0]
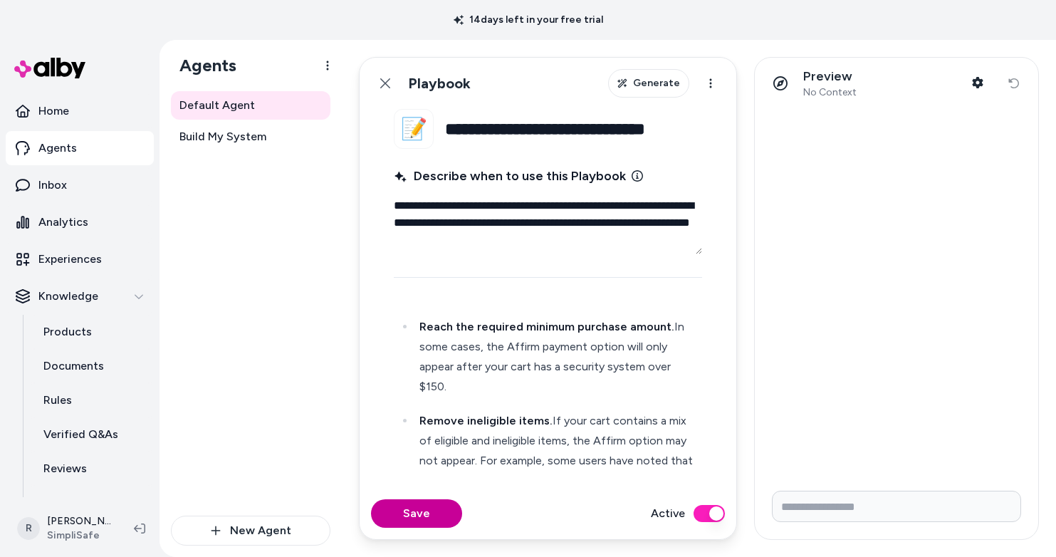
click at [419, 508] on button "Save" at bounding box center [416, 513] width 91 height 28
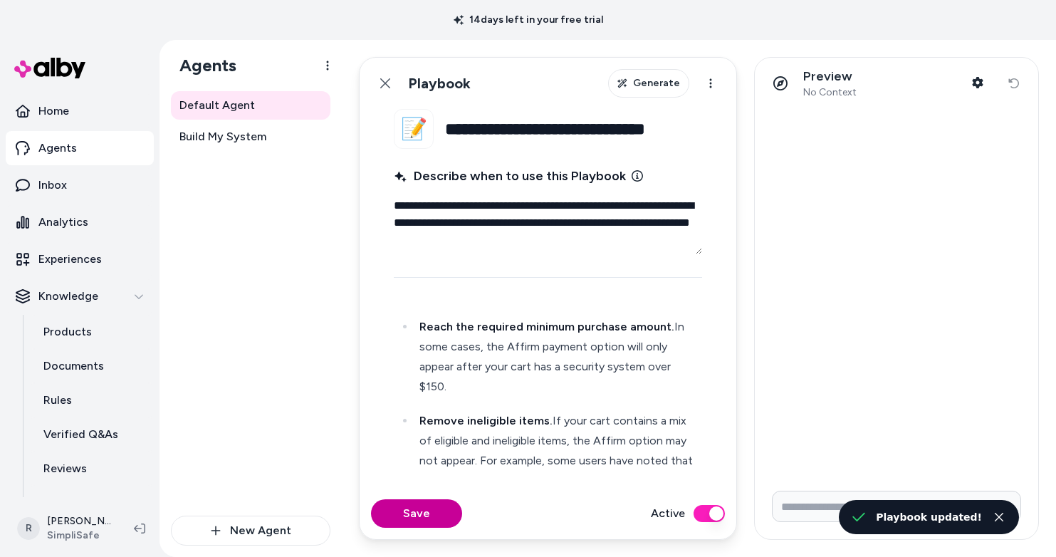
type textarea "*"
click at [1007, 80] on div "Preview No Context Shopper Context Reset conversation" at bounding box center [895, 83] width 283 height 51
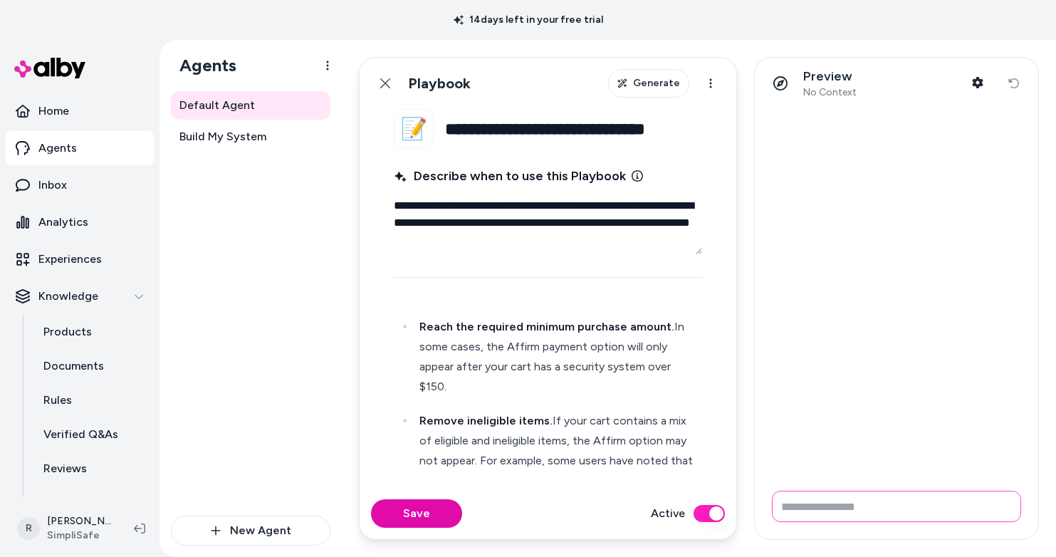
click at [812, 508] on input "Write your prompt here" at bounding box center [896, 505] width 249 height 31
type input "**********"
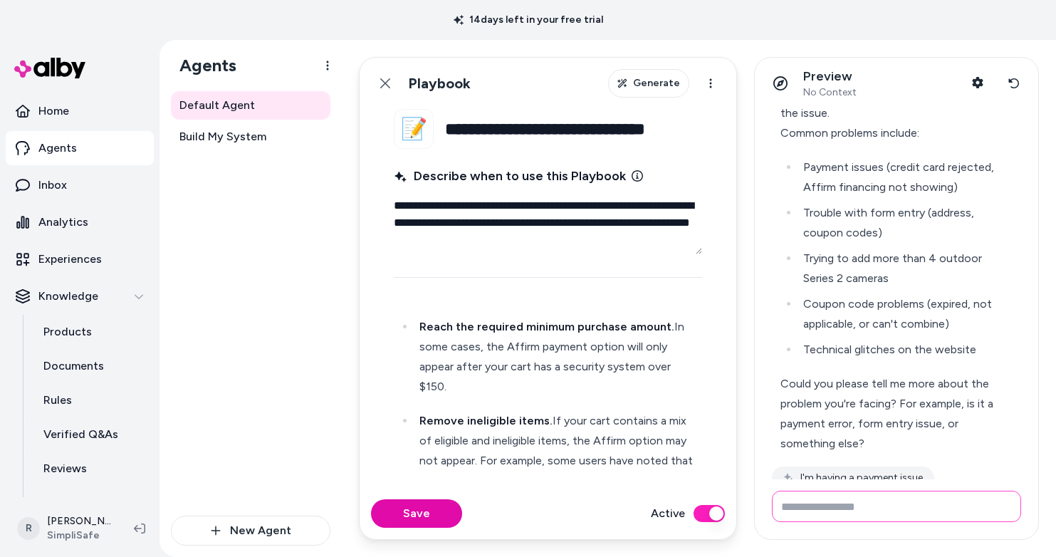
scroll to position [137, 0]
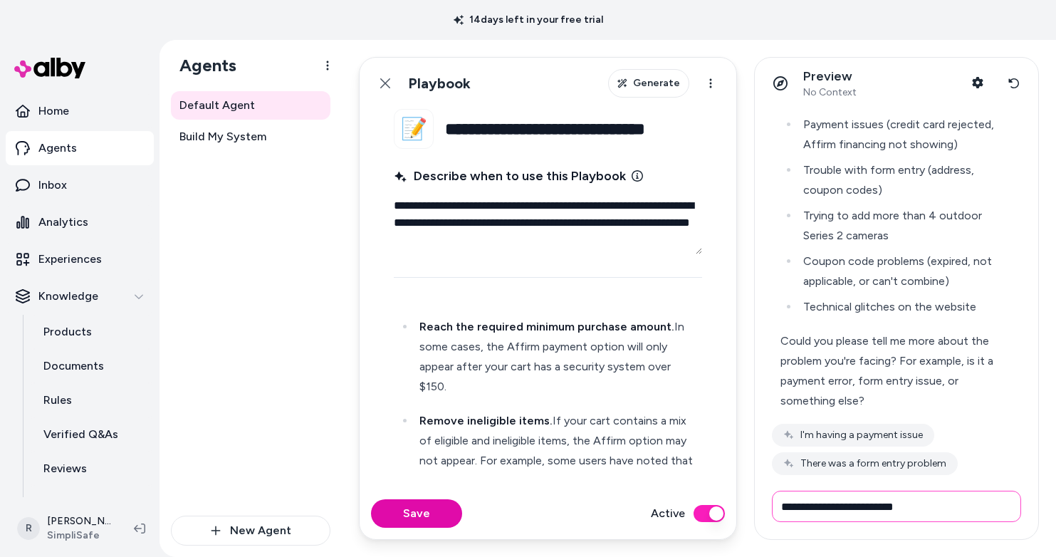
type input "**********"
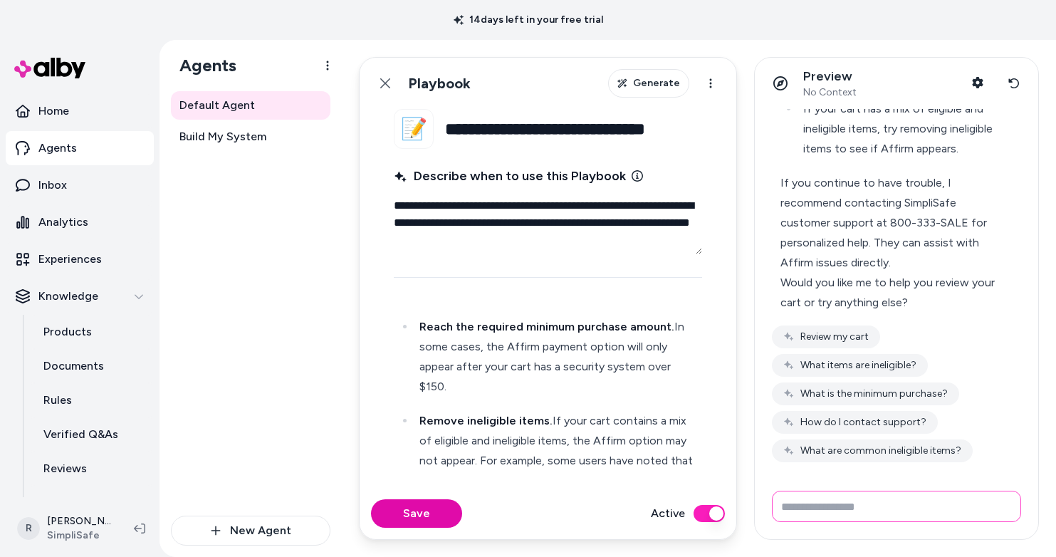
scroll to position [912, 0]
click at [885, 364] on button "What items are ineligible?" at bounding box center [850, 365] width 156 height 23
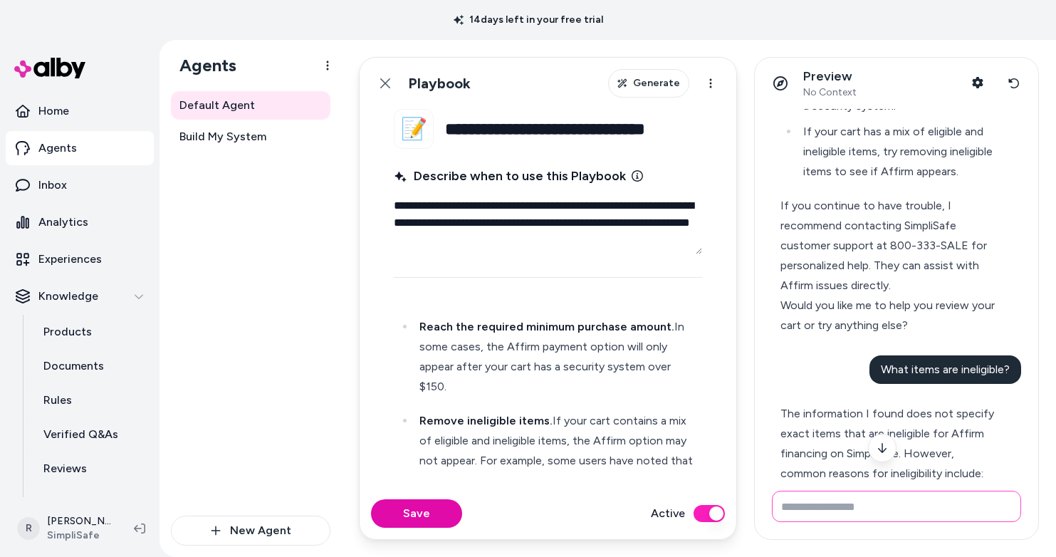
scroll to position [865, 0]
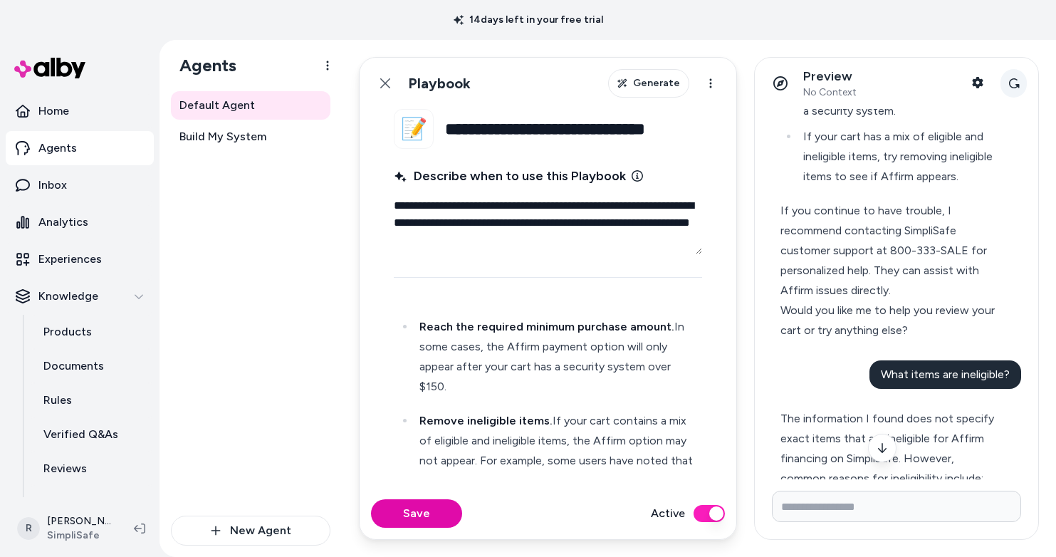
click at [1008, 81] on icon at bounding box center [1013, 83] width 11 height 11
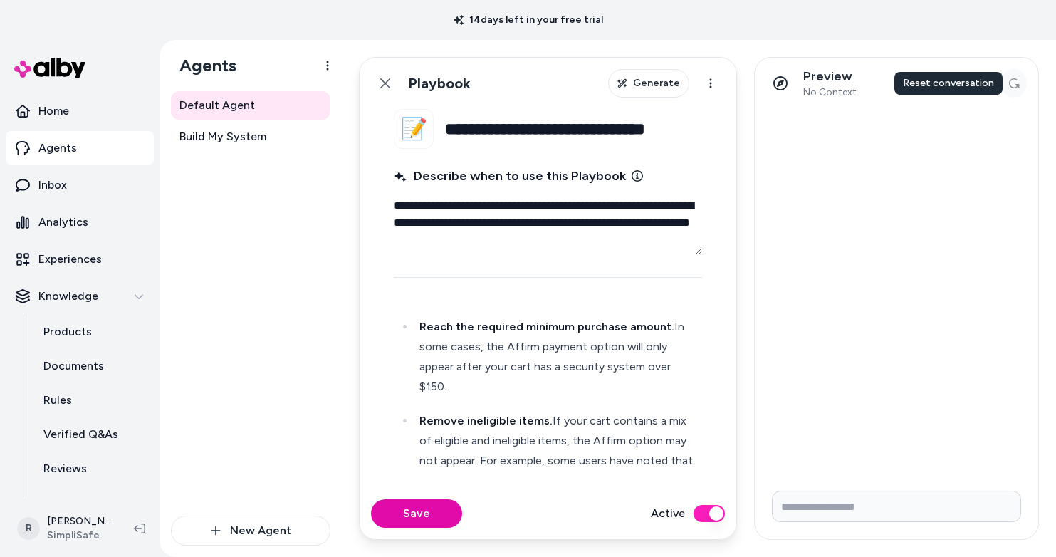
scroll to position [0, 0]
click at [826, 505] on input "Write your prompt here" at bounding box center [896, 505] width 249 height 31
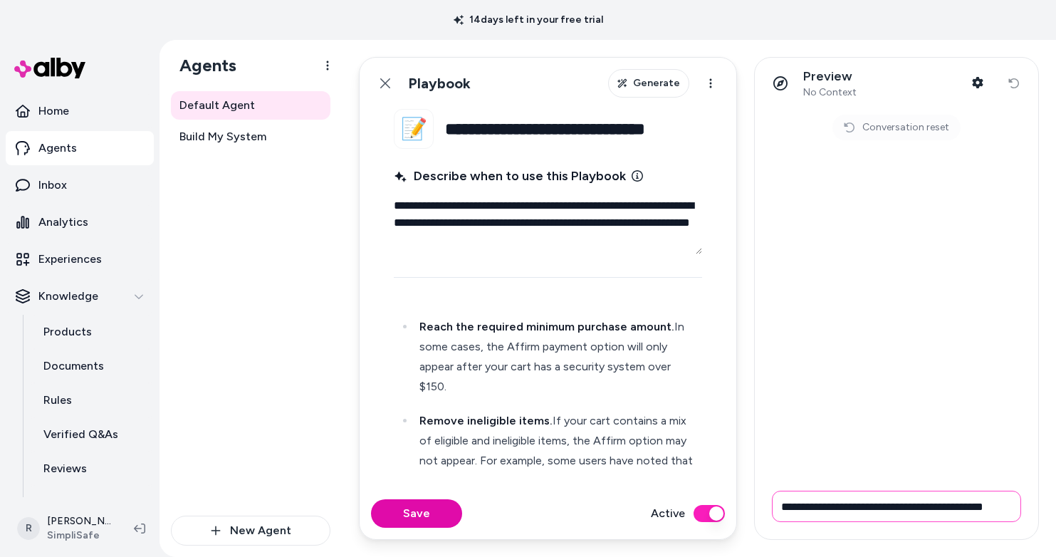
scroll to position [0, 13]
type input "**********"
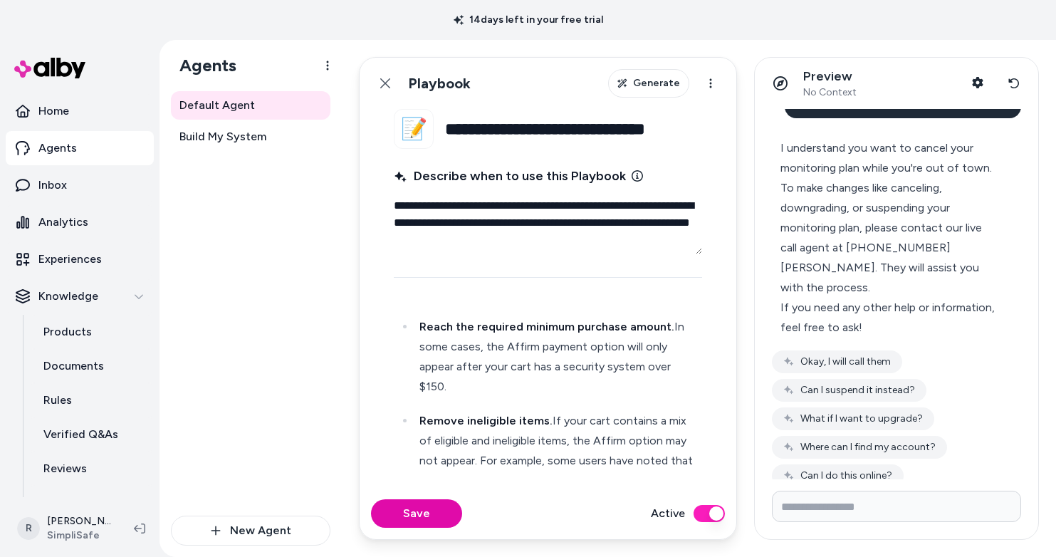
scroll to position [41, 0]
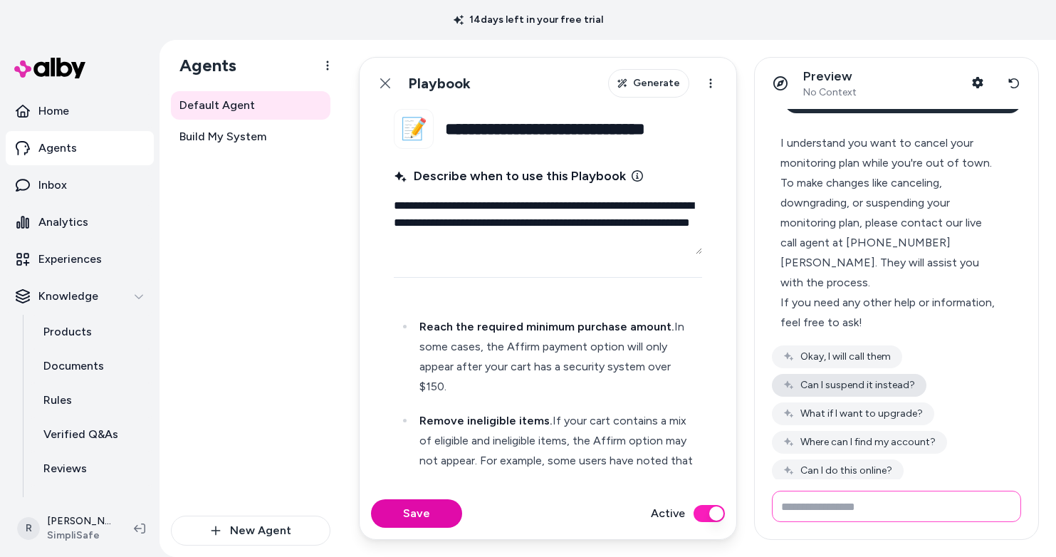
click at [893, 374] on button "Can I suspend it instead?" at bounding box center [849, 385] width 154 height 23
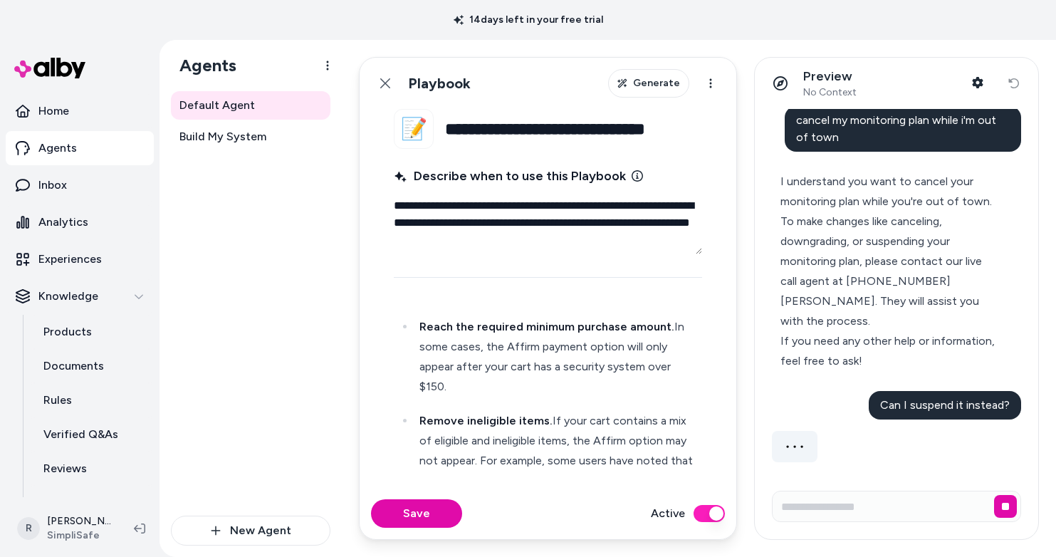
scroll to position [0, 0]
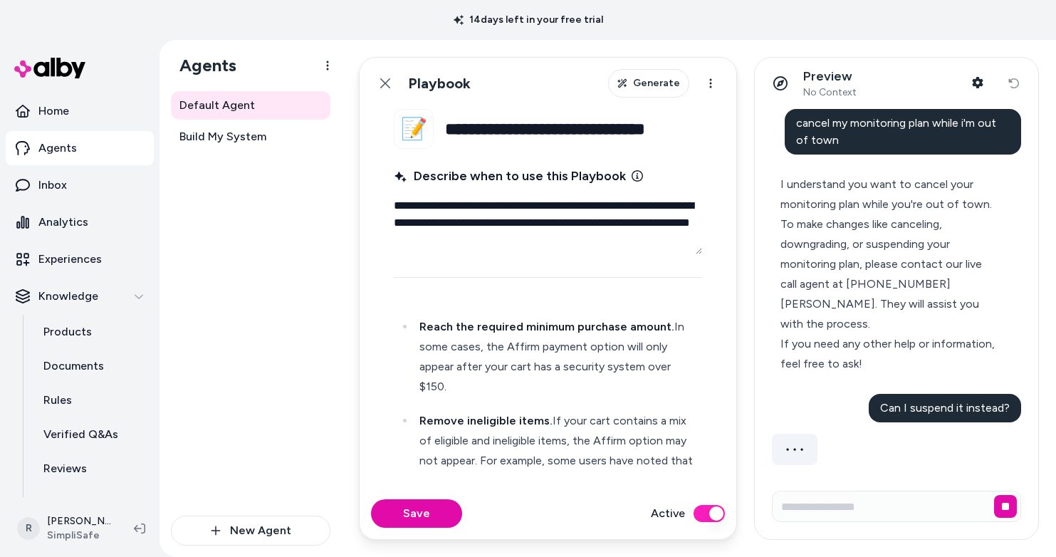
click at [893, 363] on div "cancel my monitoring plan while i'm out of town I understand you want to cancel…" at bounding box center [896, 287] width 249 height 356
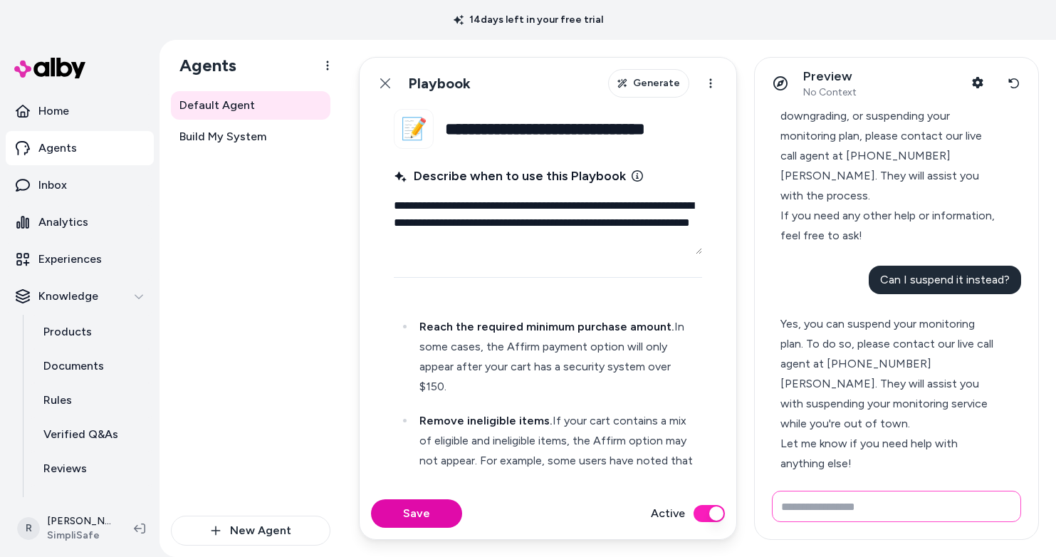
scroll to position [171, 0]
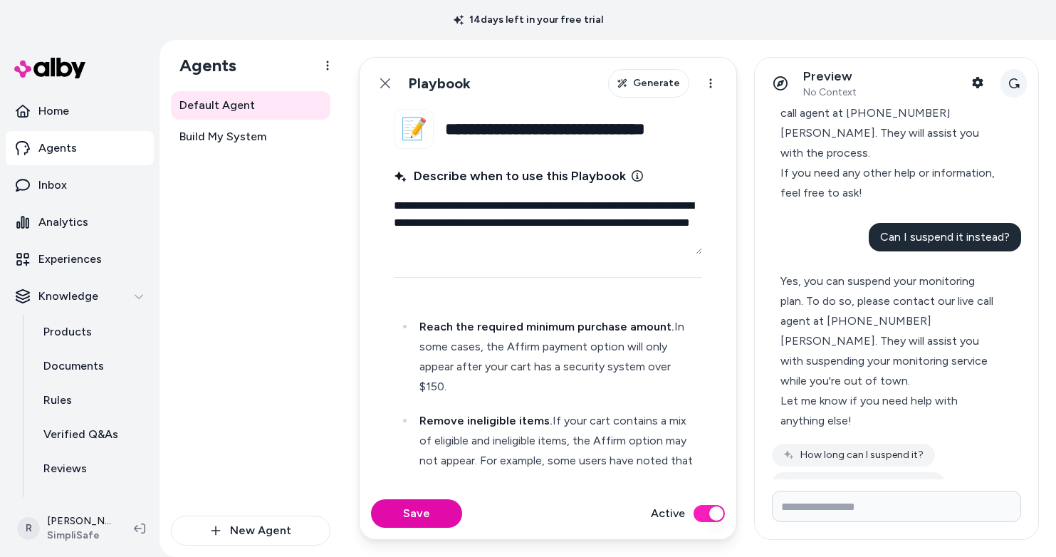
click at [1011, 80] on icon at bounding box center [1013, 83] width 11 height 11
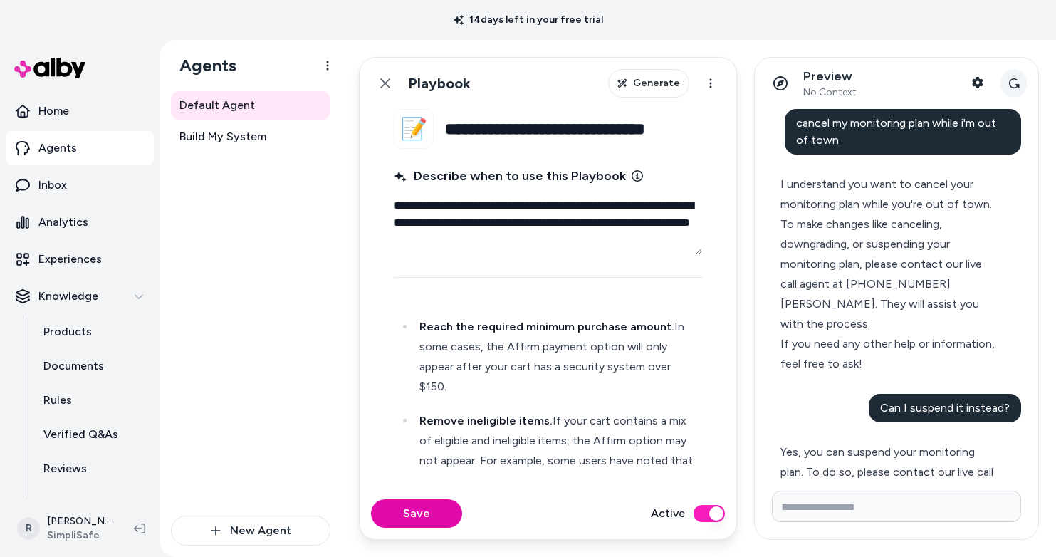
click at [1011, 80] on div "Preview No Context Shopper Context Reset conversation" at bounding box center [895, 83] width 283 height 51
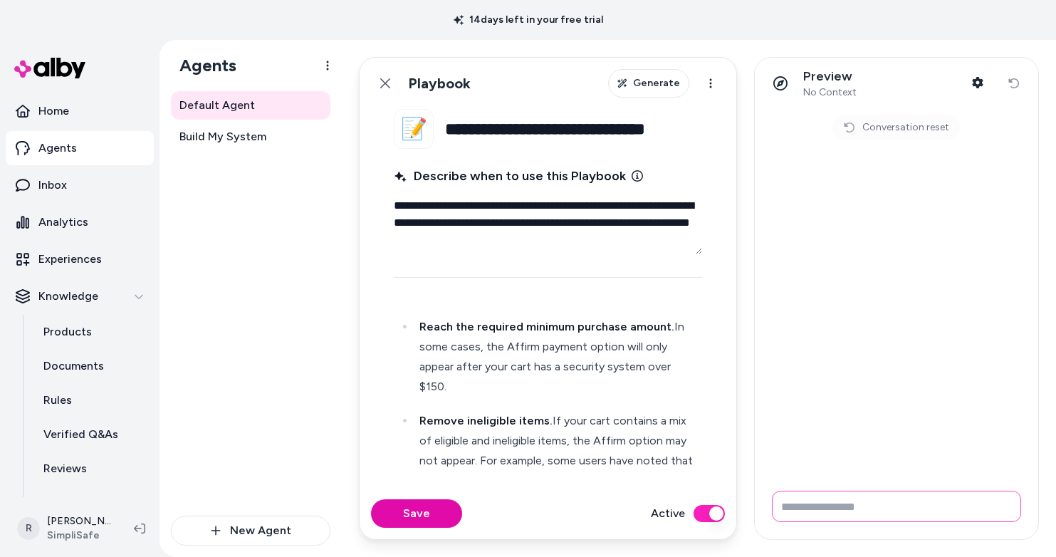
click at [819, 497] on input "Write your prompt here" at bounding box center [896, 505] width 249 height 31
type input "**********"
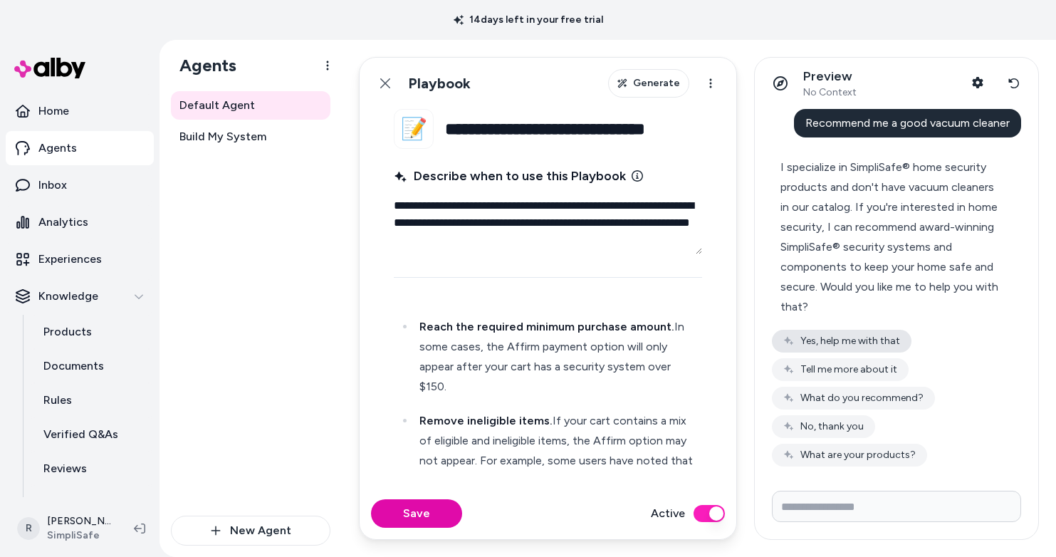
click at [881, 339] on button "Yes, help me with that" at bounding box center [842, 341] width 140 height 23
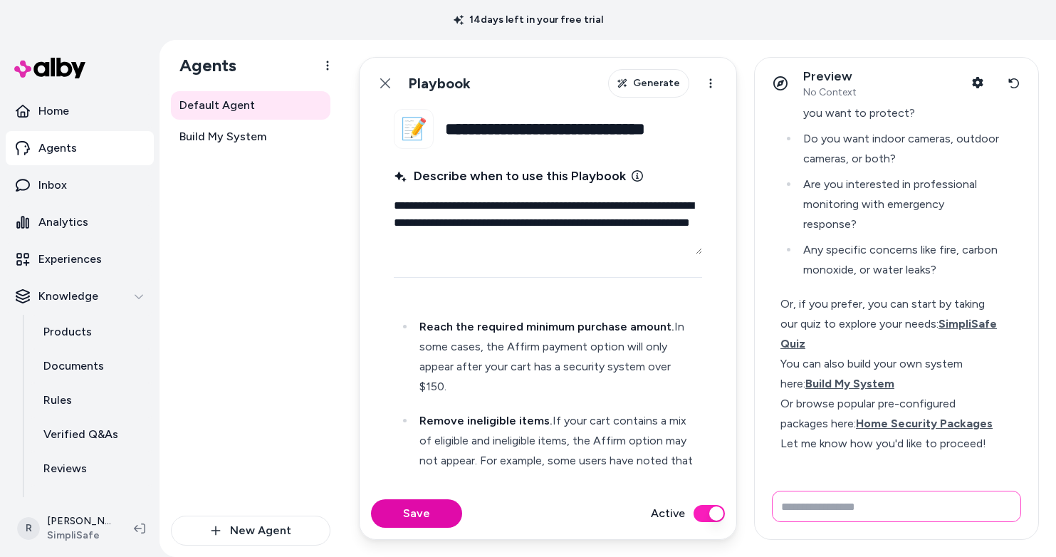
scroll to position [396, 0]
type input "**********"
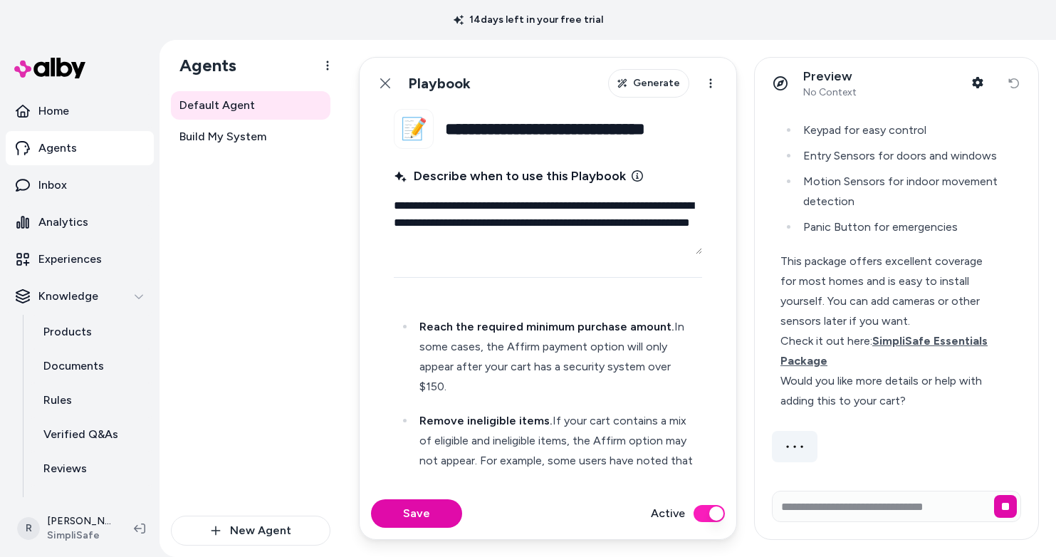
scroll to position [894, 0]
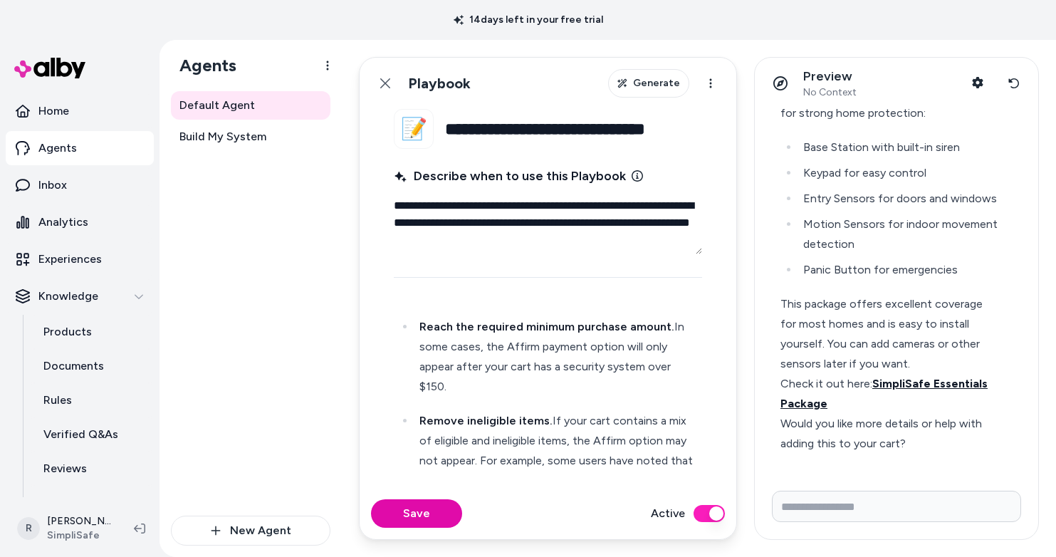
click at [937, 384] on span "SimpliSafe Essentials Package" at bounding box center [883, 393] width 207 height 33
type textarea "*"
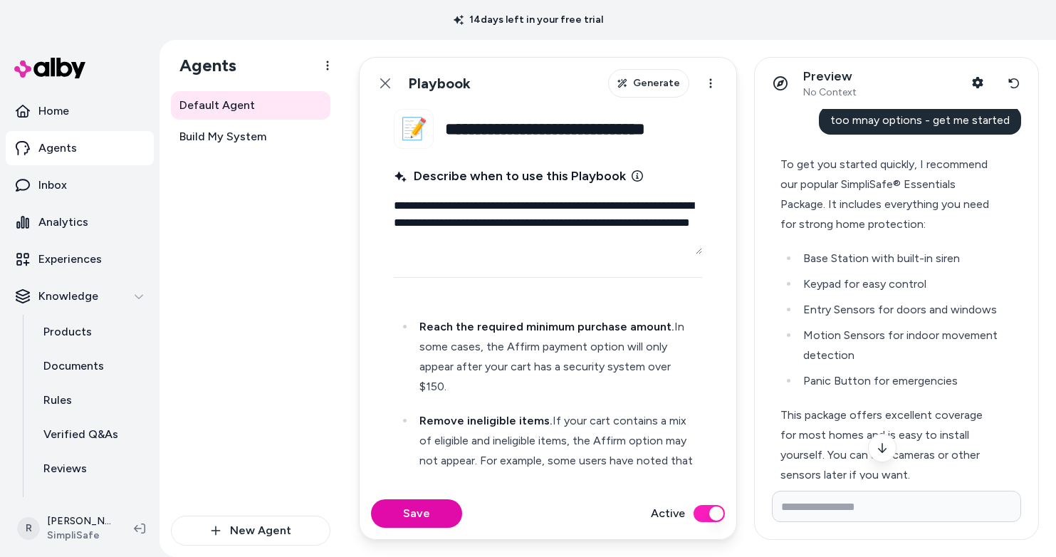
scroll to position [731, 0]
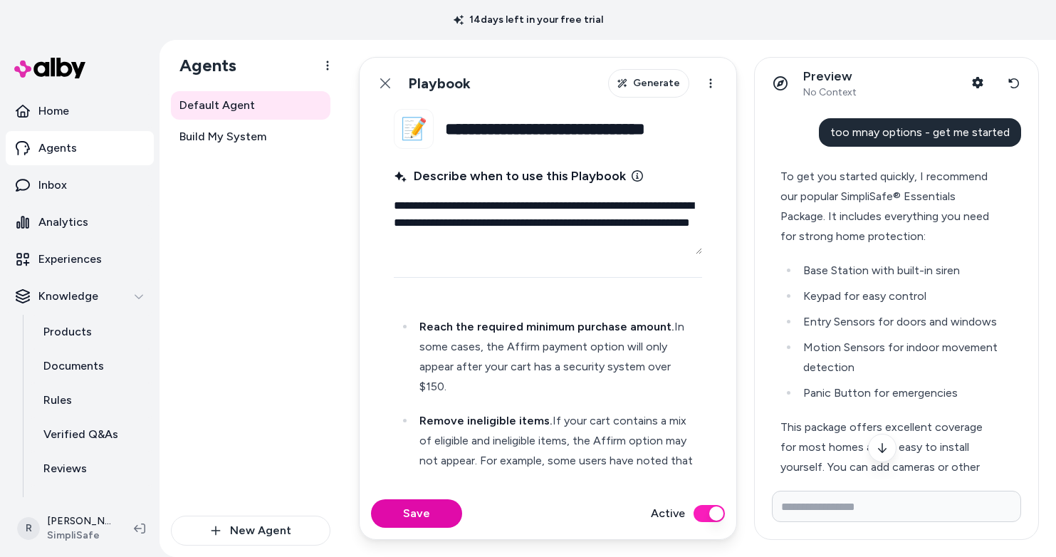
click at [915, 215] on div "To get you started quickly, I recommend our popular SimpliSafe® Essentials Pack…" at bounding box center [890, 207] width 220 height 80
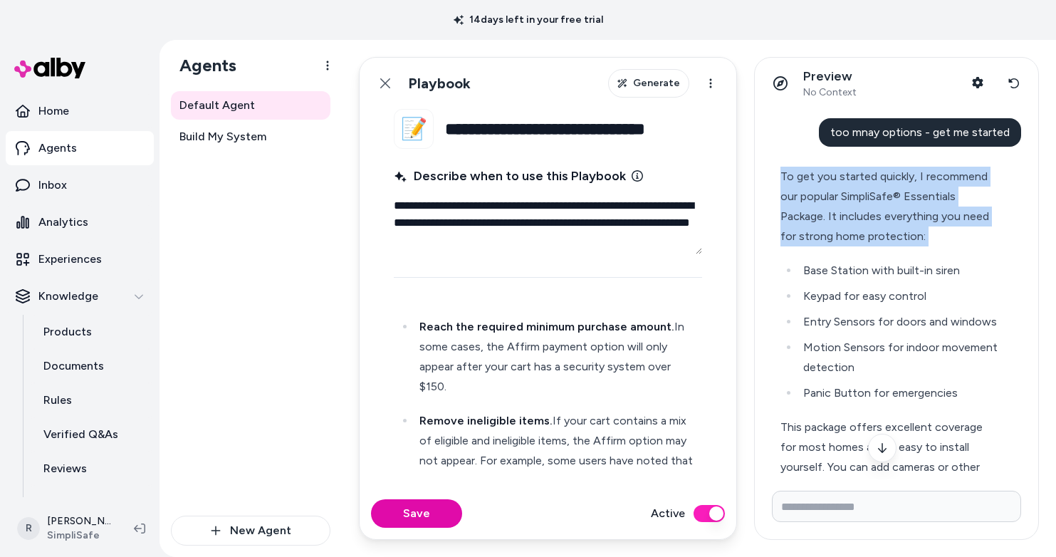
click at [915, 215] on div "To get you started quickly, I recommend our popular SimpliSafe® Essentials Pack…" at bounding box center [890, 207] width 220 height 80
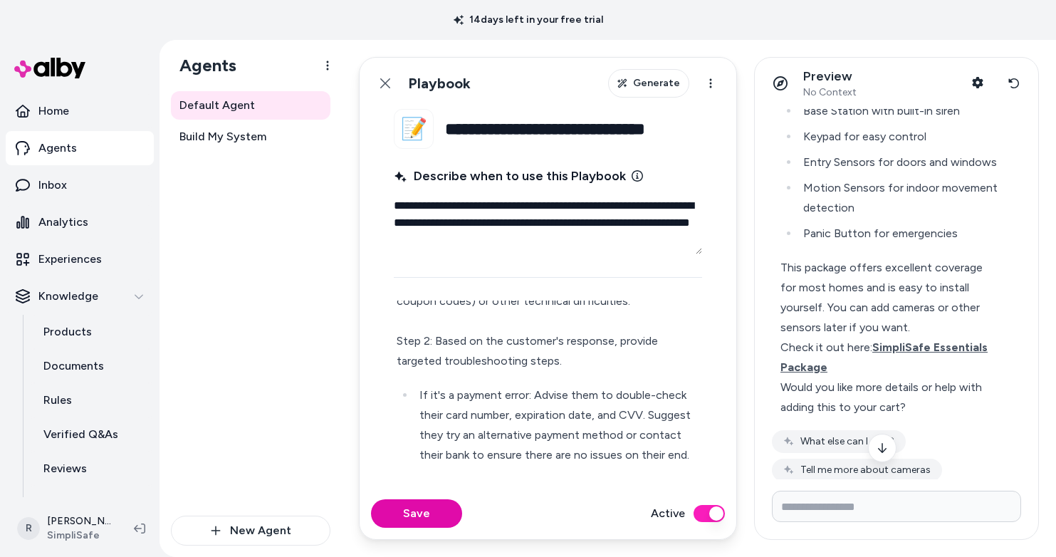
scroll to position [0, 0]
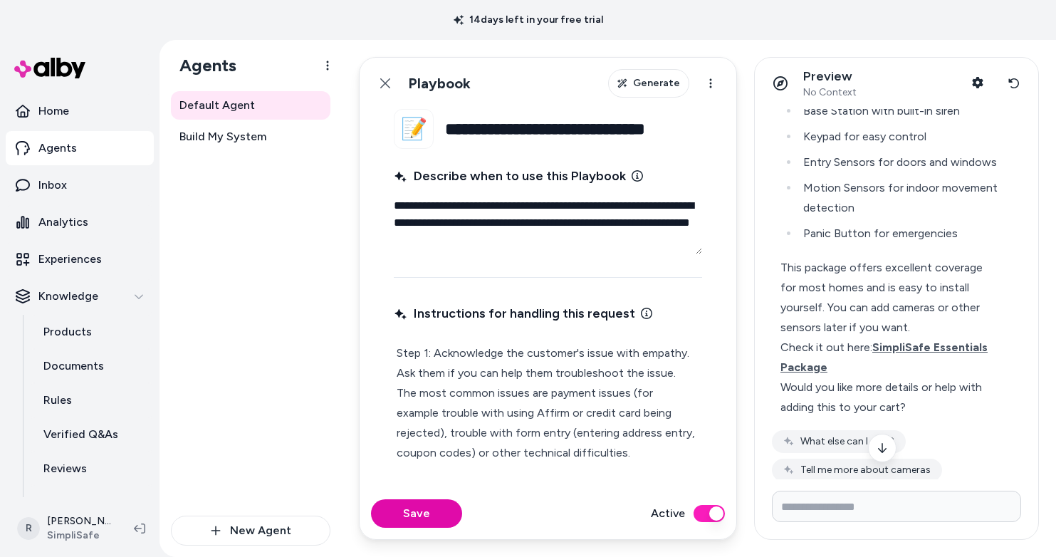
click at [610, 352] on p "Step 1: Acknowledge the customer's issue with empathy. Ask them if you can help…" at bounding box center [547, 432] width 303 height 179
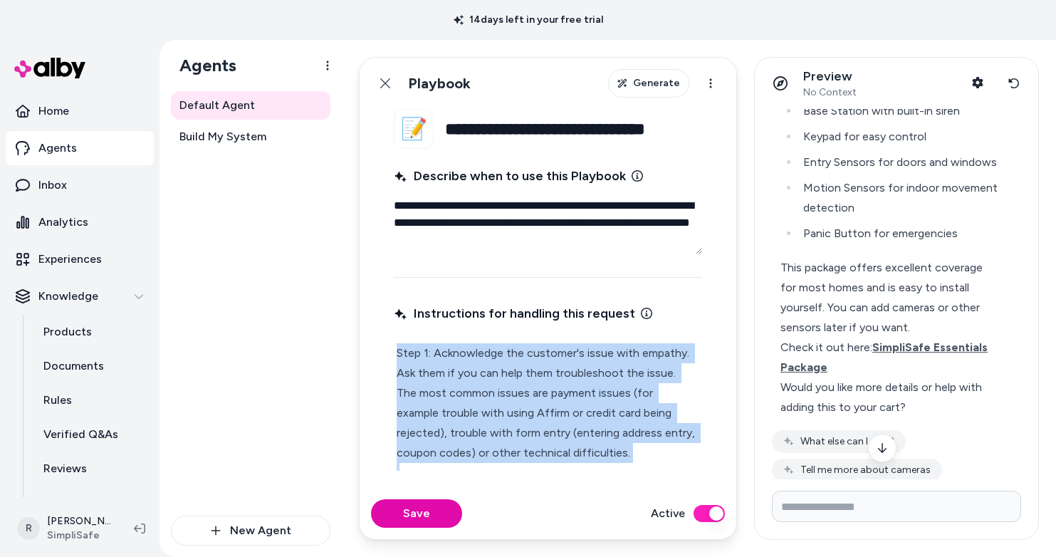
click at [610, 352] on p "Step 1: Acknowledge the customer's issue with empathy. Ask them if you can help…" at bounding box center [547, 432] width 303 height 179
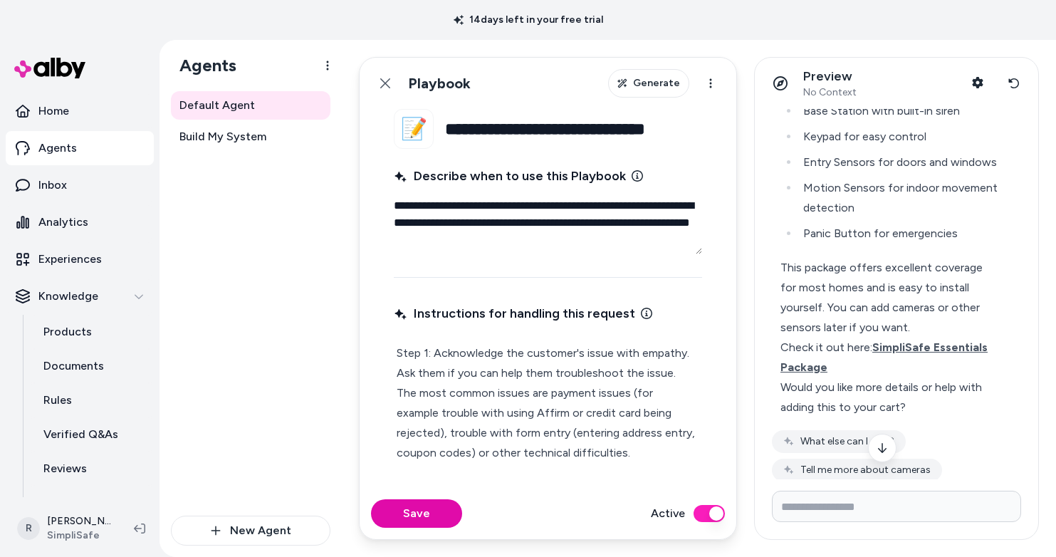
click at [583, 397] on p "Step 1: Acknowledge the customer's issue with empathy. Ask them if you can help…" at bounding box center [547, 432] width 303 height 179
click at [48, 108] on p "Home" at bounding box center [53, 110] width 31 height 17
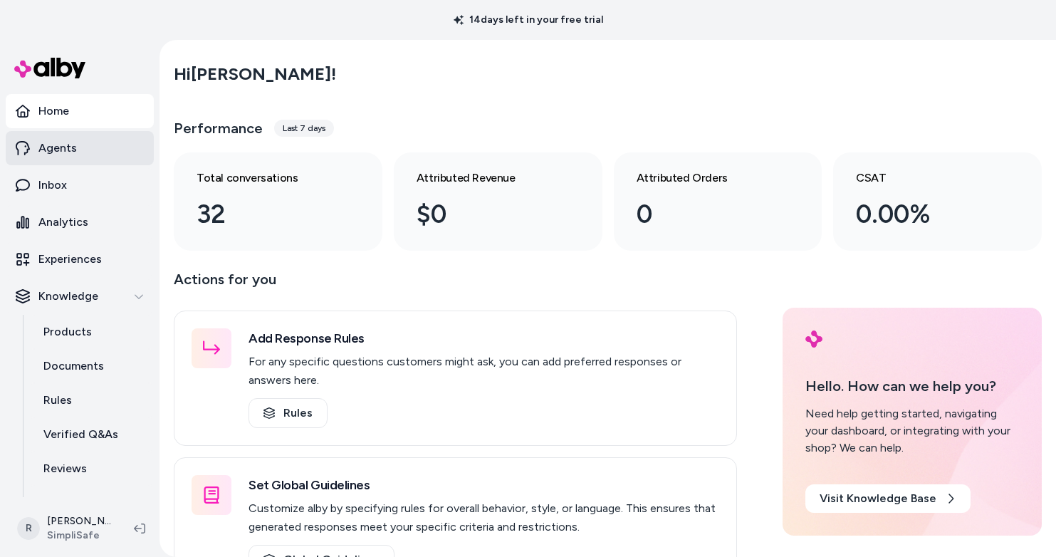
click at [55, 155] on p "Agents" at bounding box center [57, 148] width 38 height 17
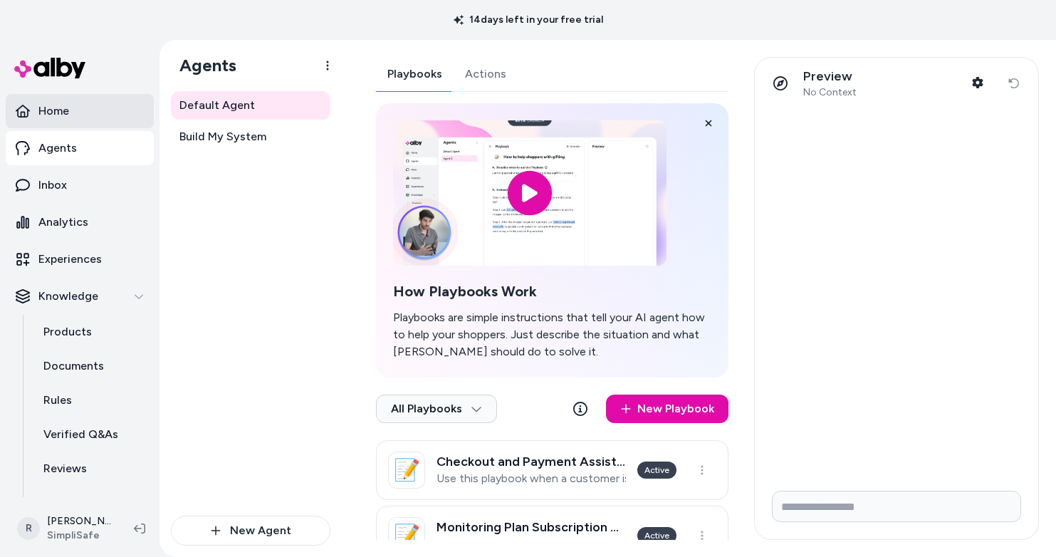
click at [65, 114] on p "Home" at bounding box center [53, 110] width 31 height 17
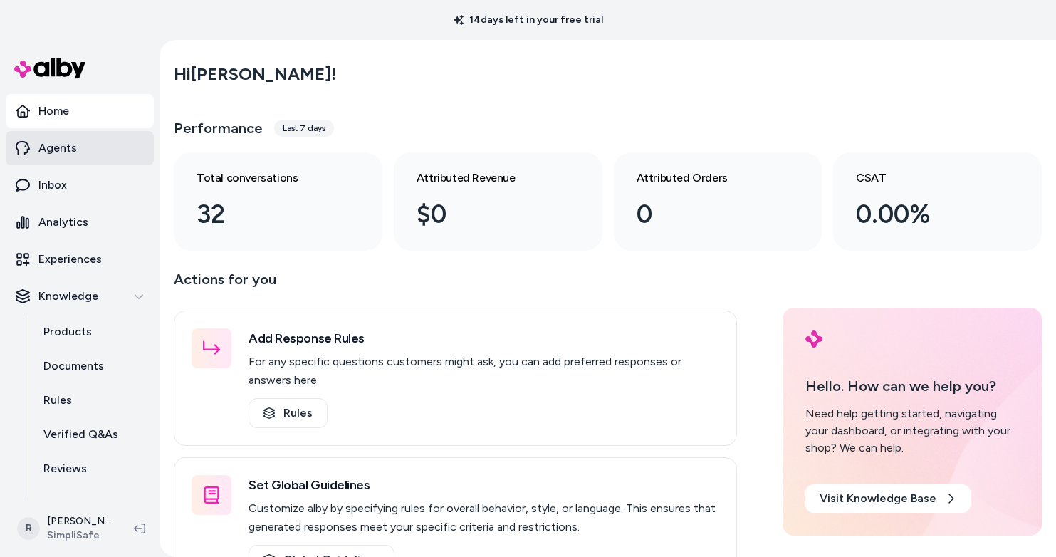
click at [54, 149] on p "Agents" at bounding box center [57, 148] width 38 height 17
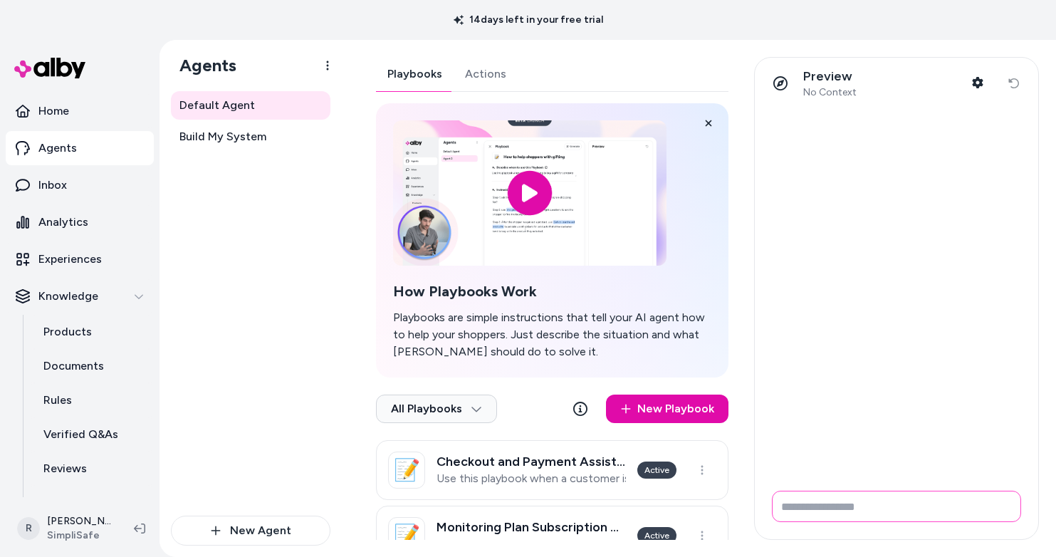
click at [844, 494] on input "Write your prompt here" at bounding box center [896, 505] width 249 height 31
type input "**********"
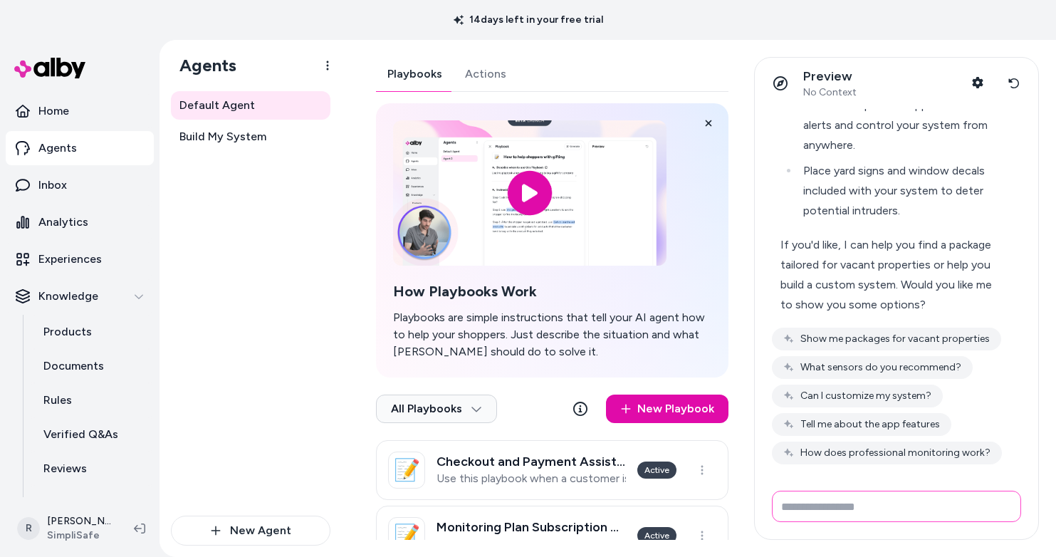
scroll to position [483, 0]
click at [945, 329] on button "Show me packages for vacant properties" at bounding box center [886, 336] width 229 height 23
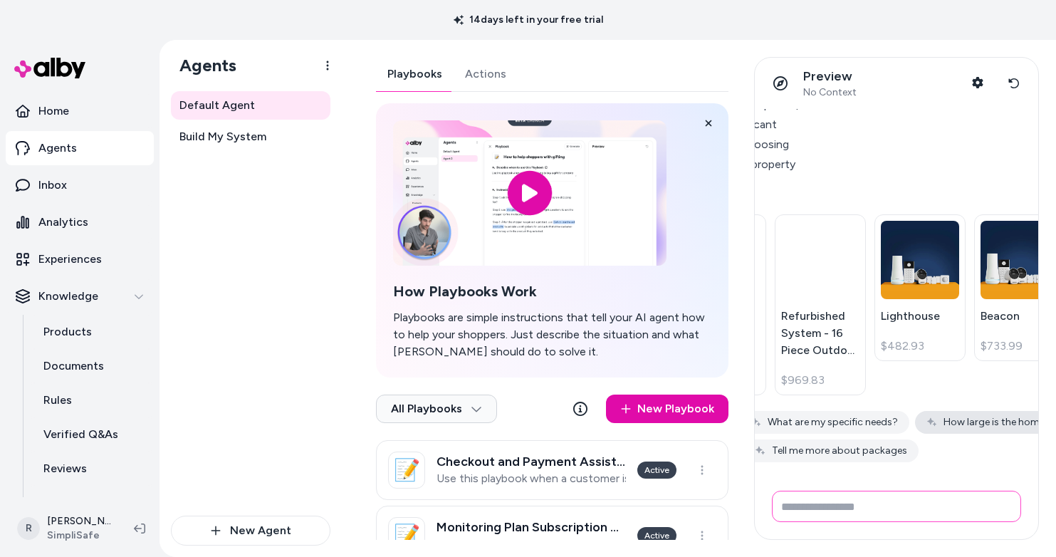
scroll to position [1455, 115]
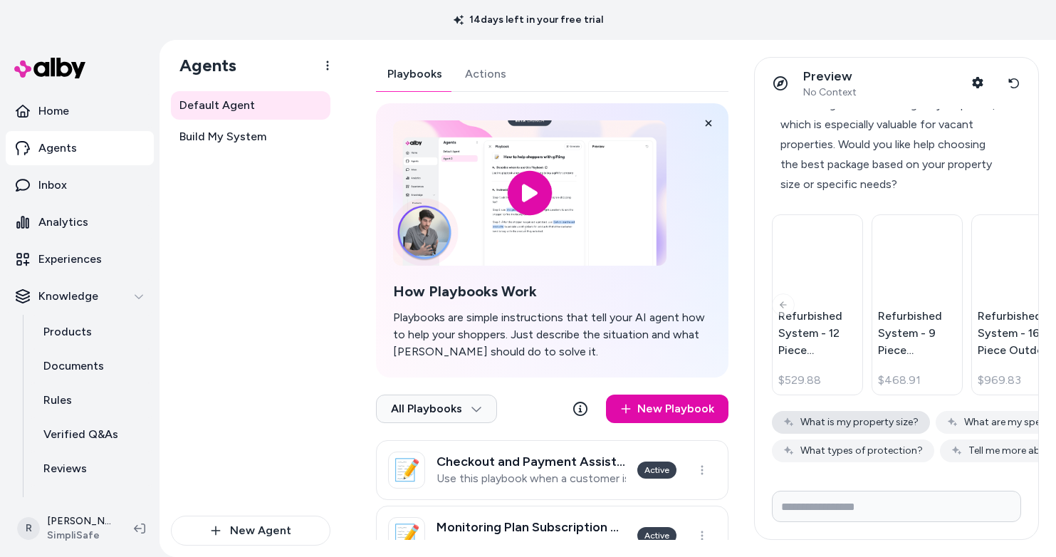
click at [865, 411] on button "What is my property size?" at bounding box center [851, 422] width 158 height 23
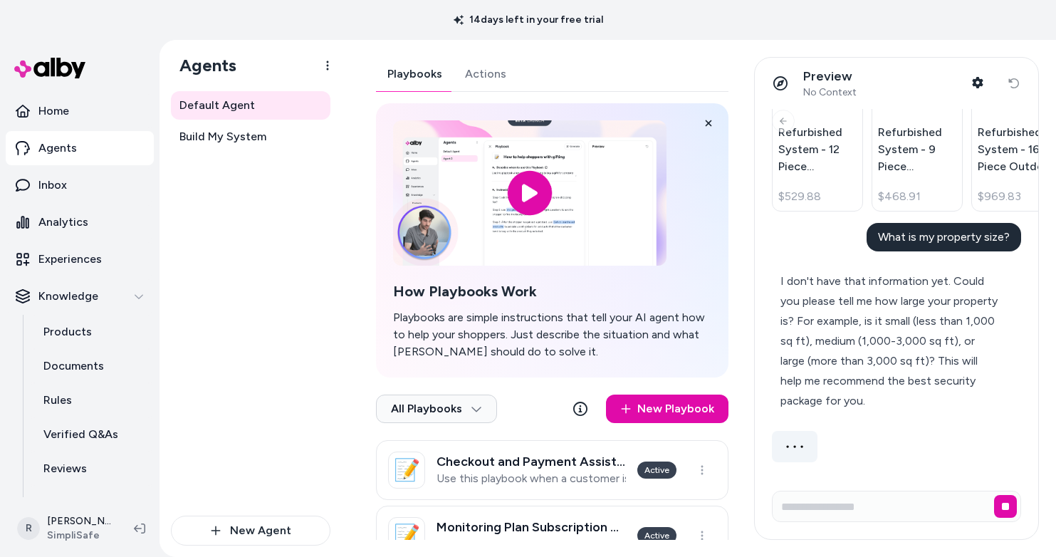
scroll to position [1596, 0]
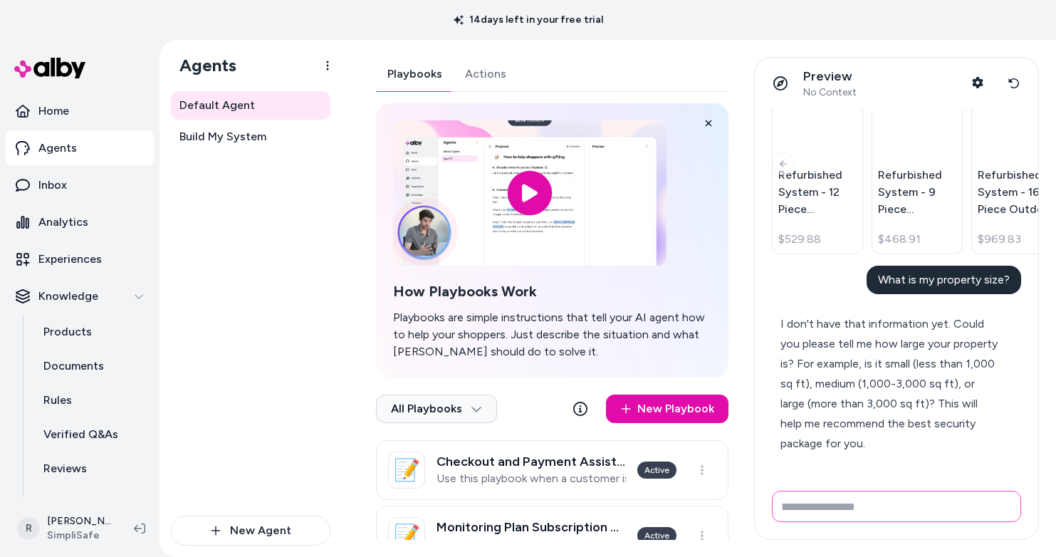
click at [874, 510] on input "Write your prompt here" at bounding box center [896, 505] width 249 height 31
type input "******"
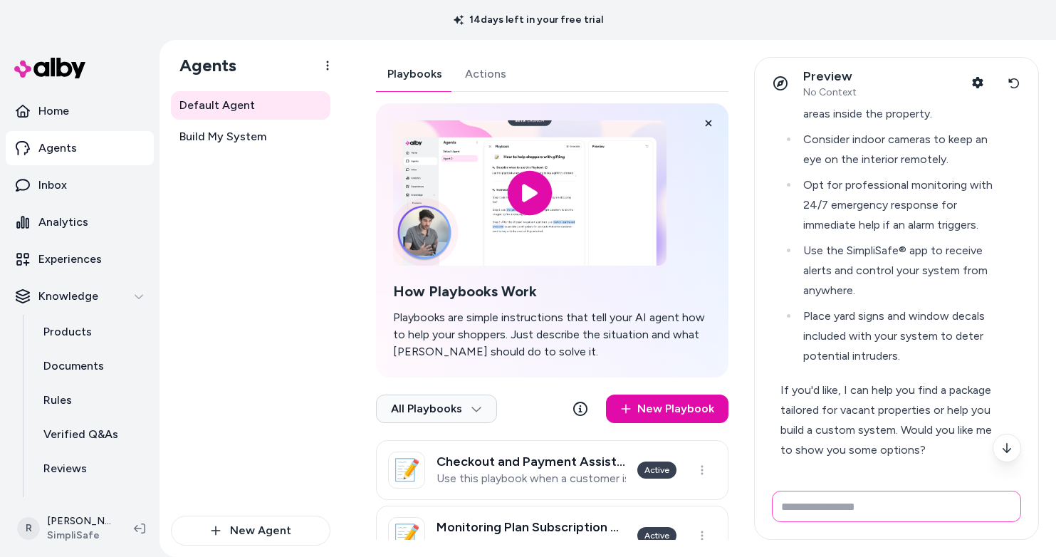
scroll to position [140, 0]
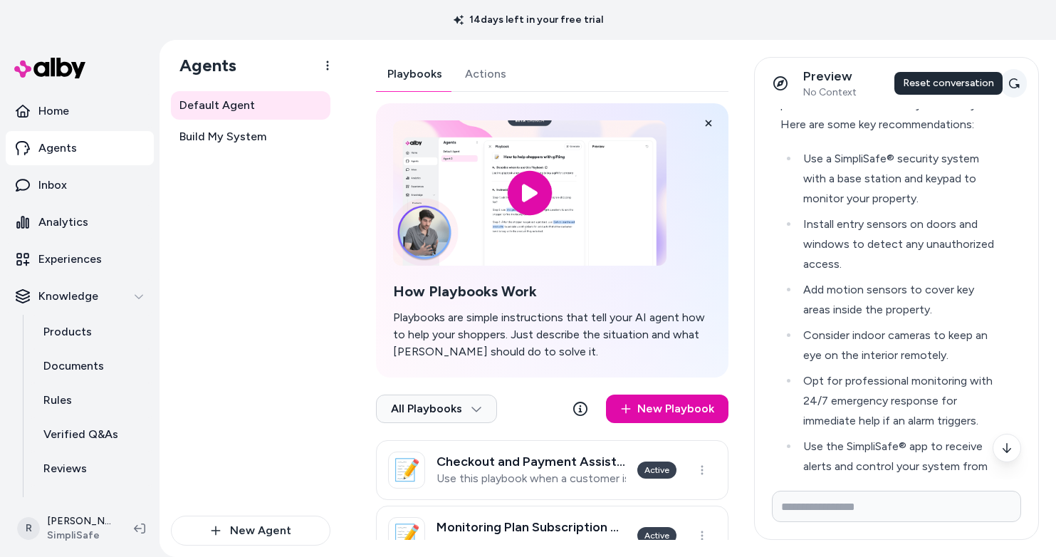
click at [1015, 75] on button "Reset conversation" at bounding box center [1013, 83] width 26 height 28
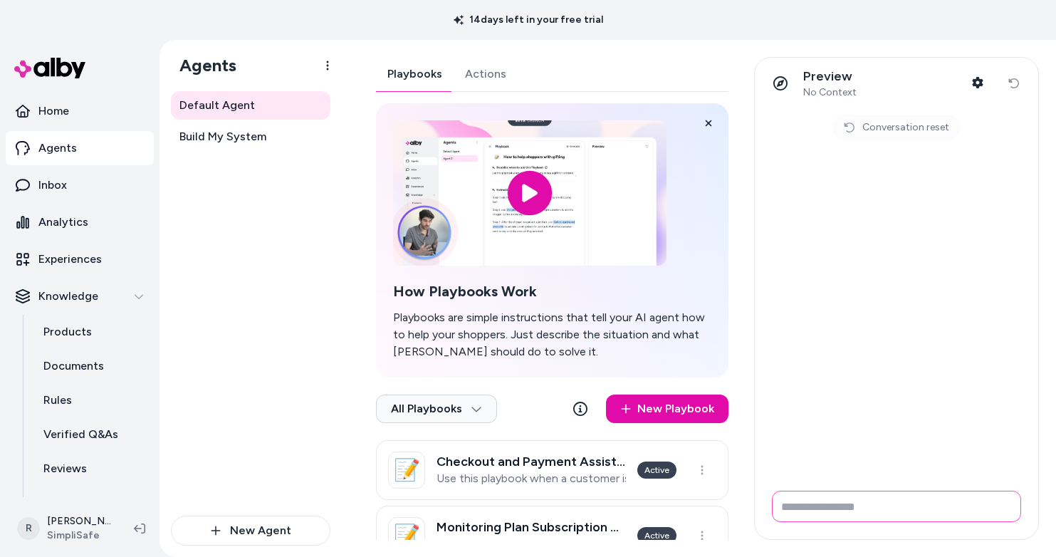
click at [806, 505] on input "Write your prompt here" at bounding box center [896, 505] width 249 height 31
type input "**********"
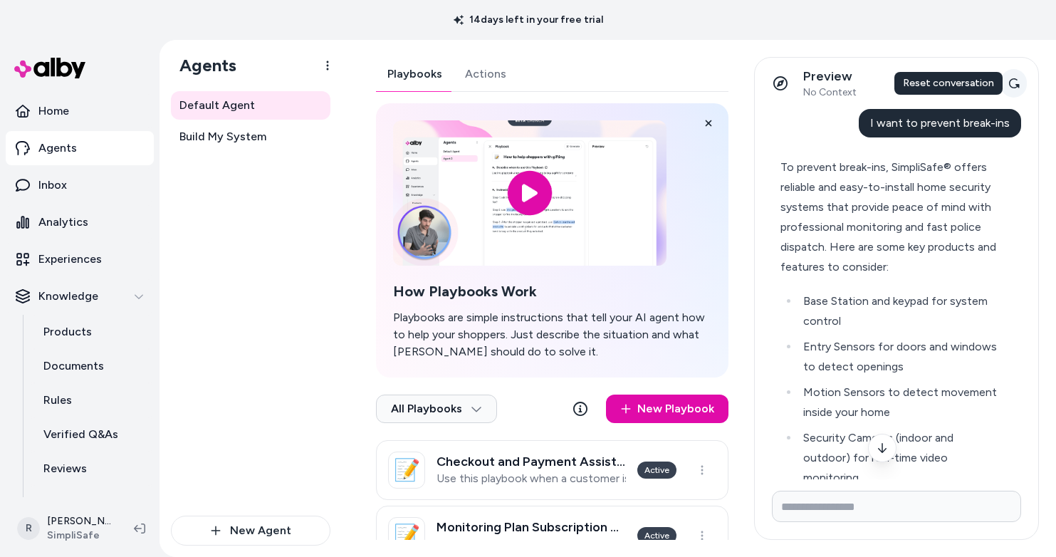
click at [1011, 82] on icon at bounding box center [1013, 83] width 11 height 11
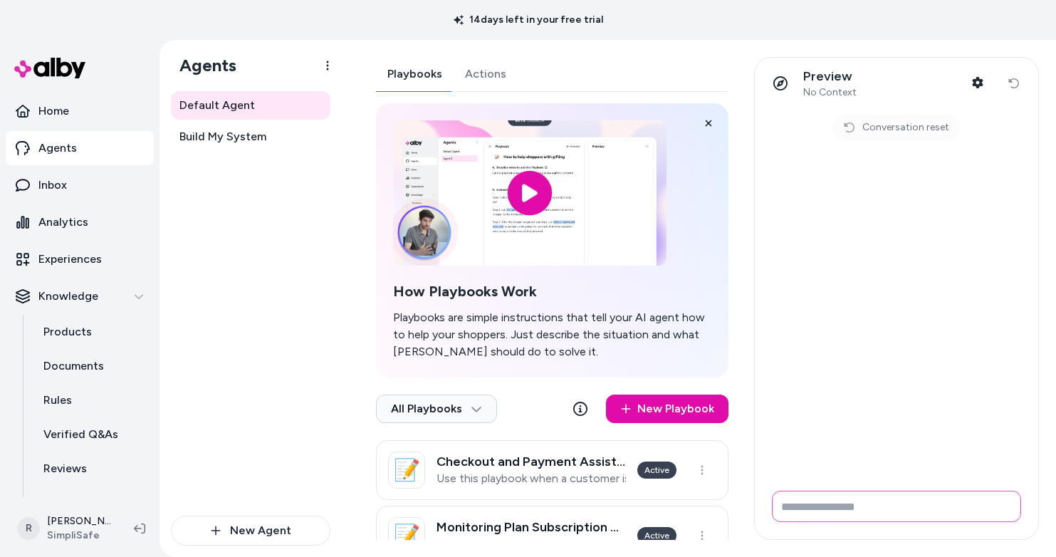
click at [814, 499] on input "Write your prompt here" at bounding box center [896, 505] width 249 height 31
type input "*********"
type input "**********"
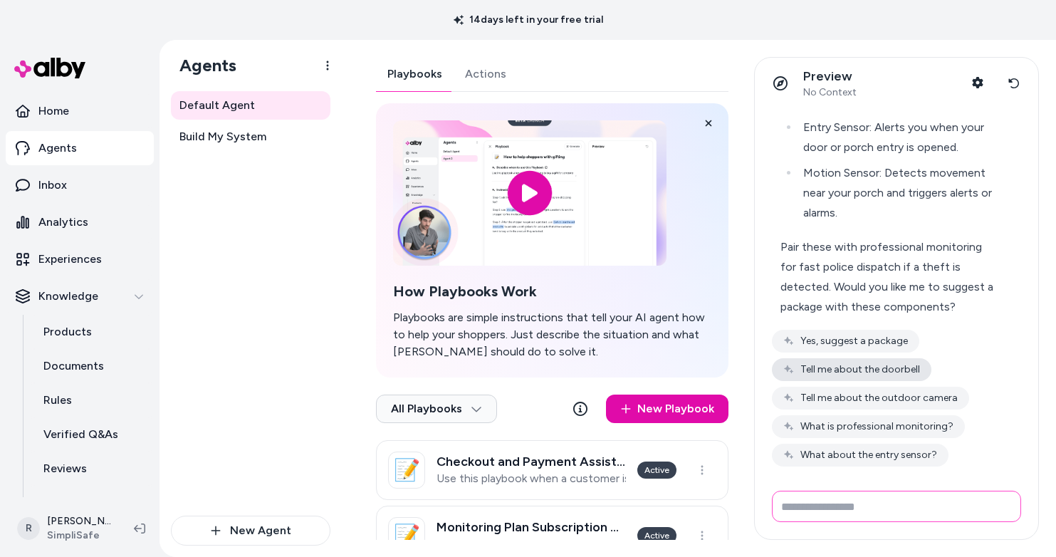
scroll to position [309, 0]
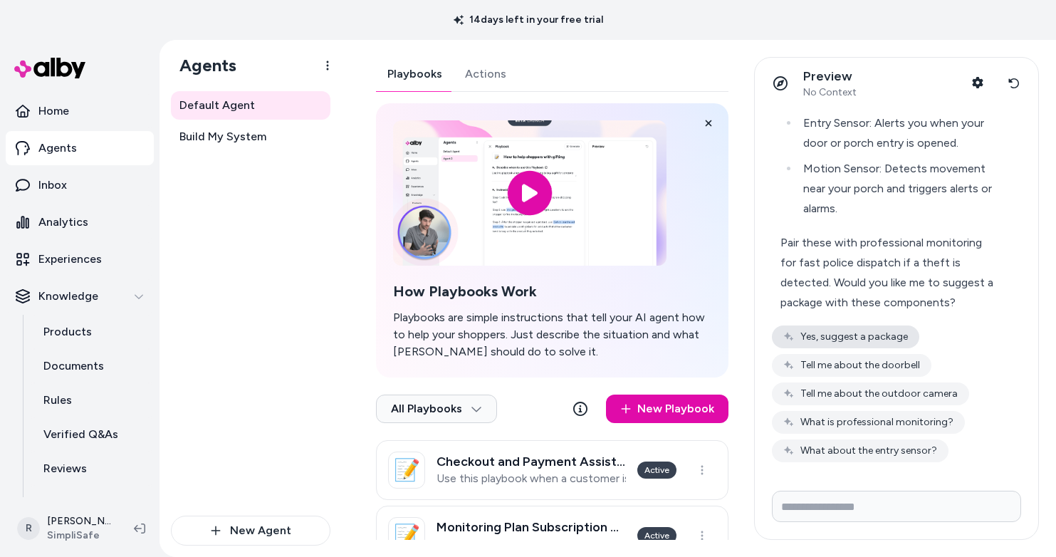
click at [885, 333] on button "Yes, suggest a package" at bounding box center [845, 336] width 147 height 23
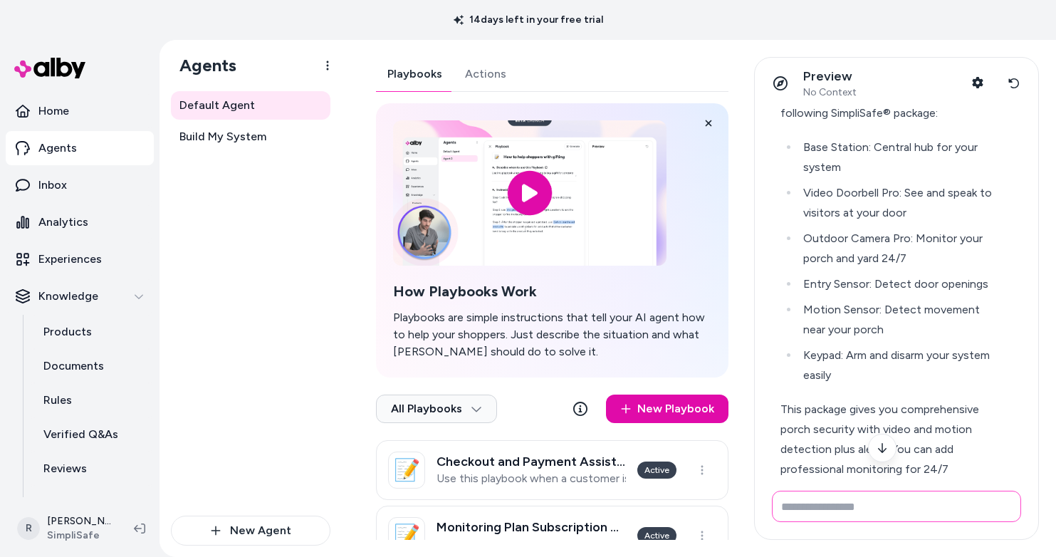
scroll to position [0, 0]
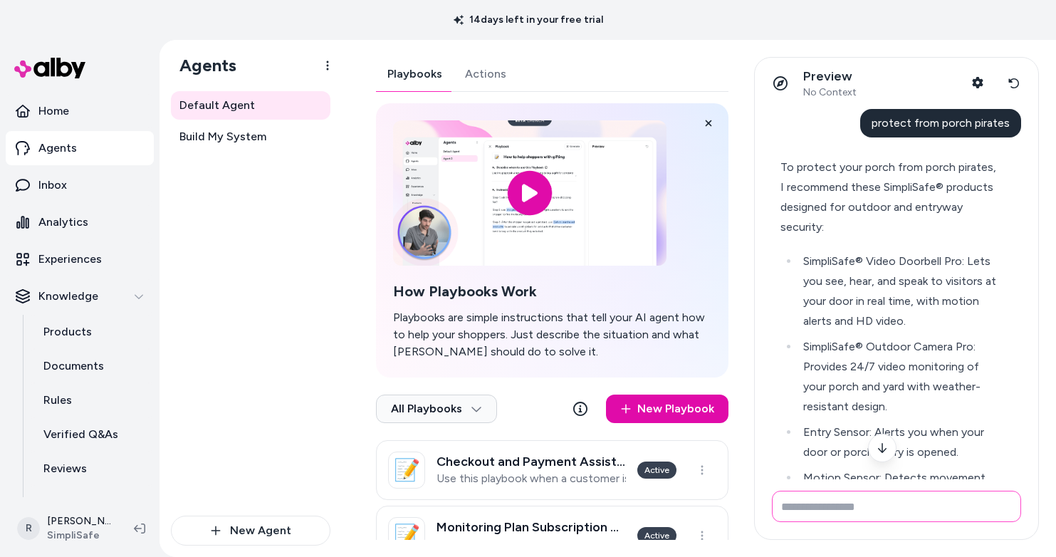
click at [841, 505] on input "Write your prompt here" at bounding box center [896, 505] width 249 height 31
type input "***"
click at [1015, 83] on icon at bounding box center [1013, 83] width 11 height 11
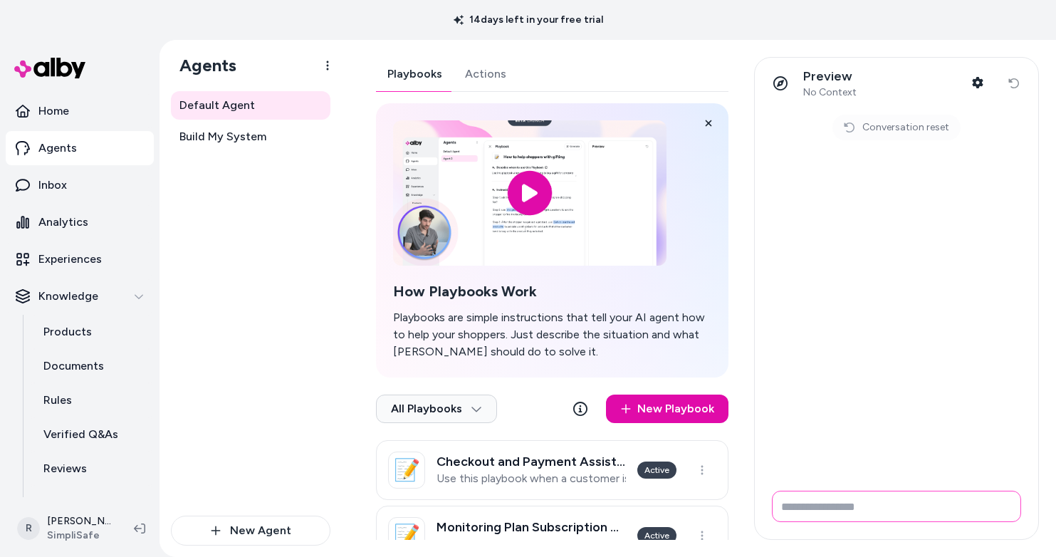
click at [801, 515] on input "Write your prompt here" at bounding box center [896, 505] width 249 height 31
type input "**********"
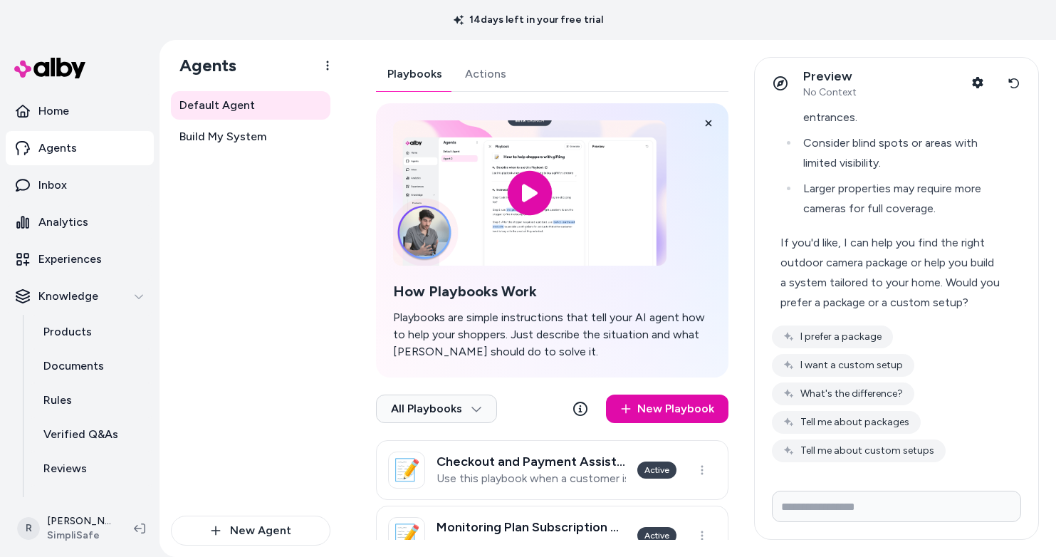
scroll to position [229, 0]
